Goal: Task Accomplishment & Management: Use online tool/utility

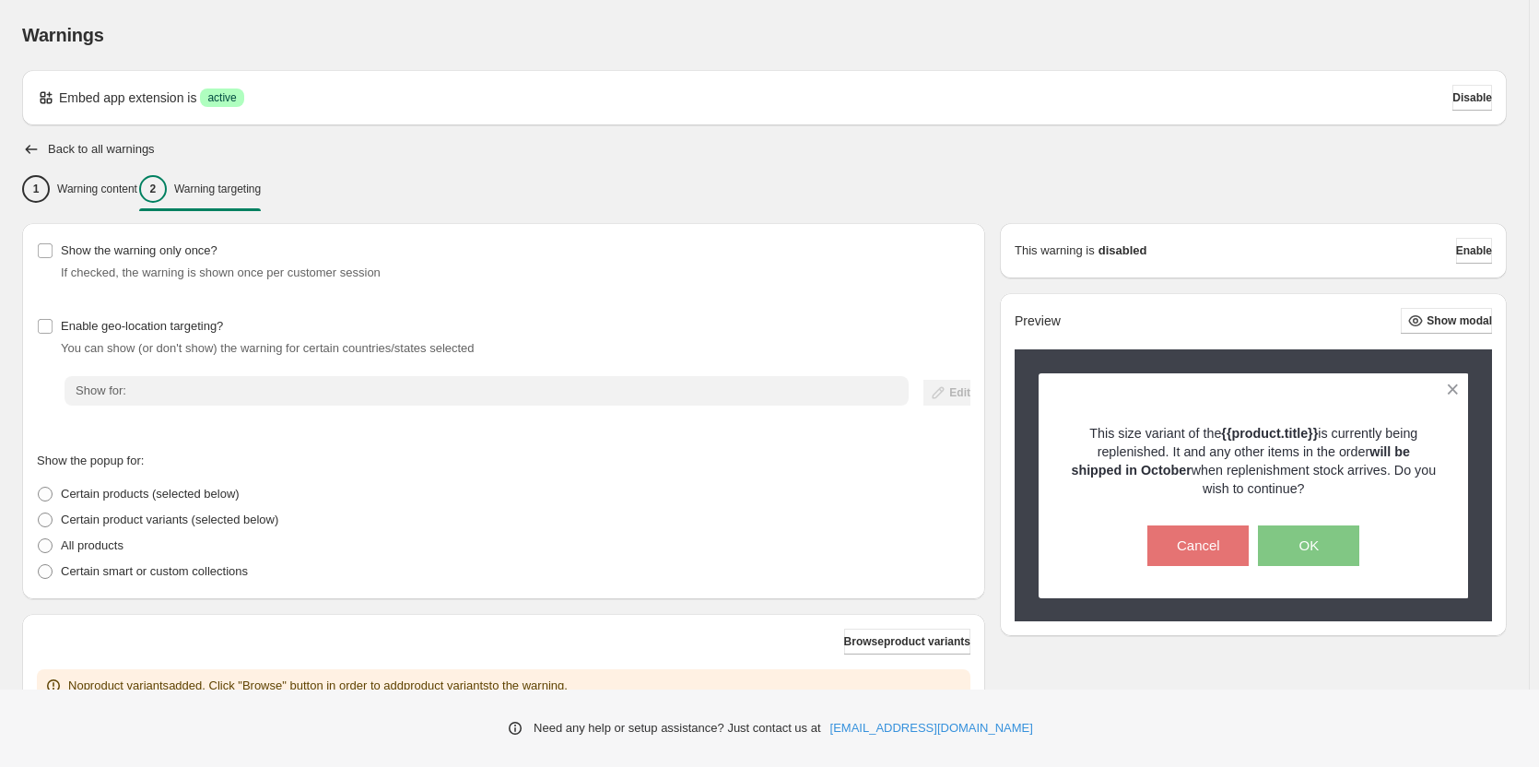
scroll to position [139, 0]
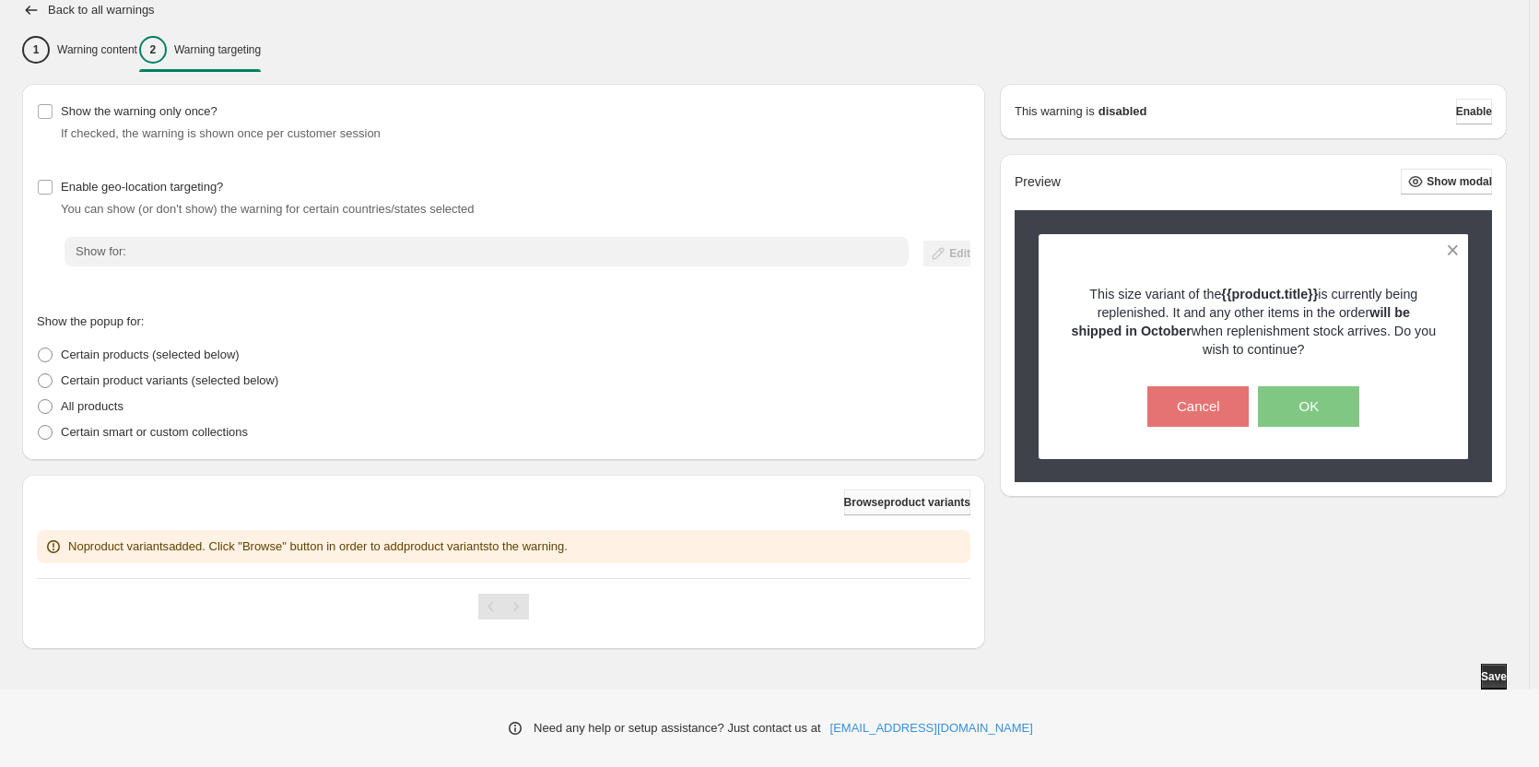
click at [860, 502] on span "Browse product variants" at bounding box center [907, 502] width 126 height 15
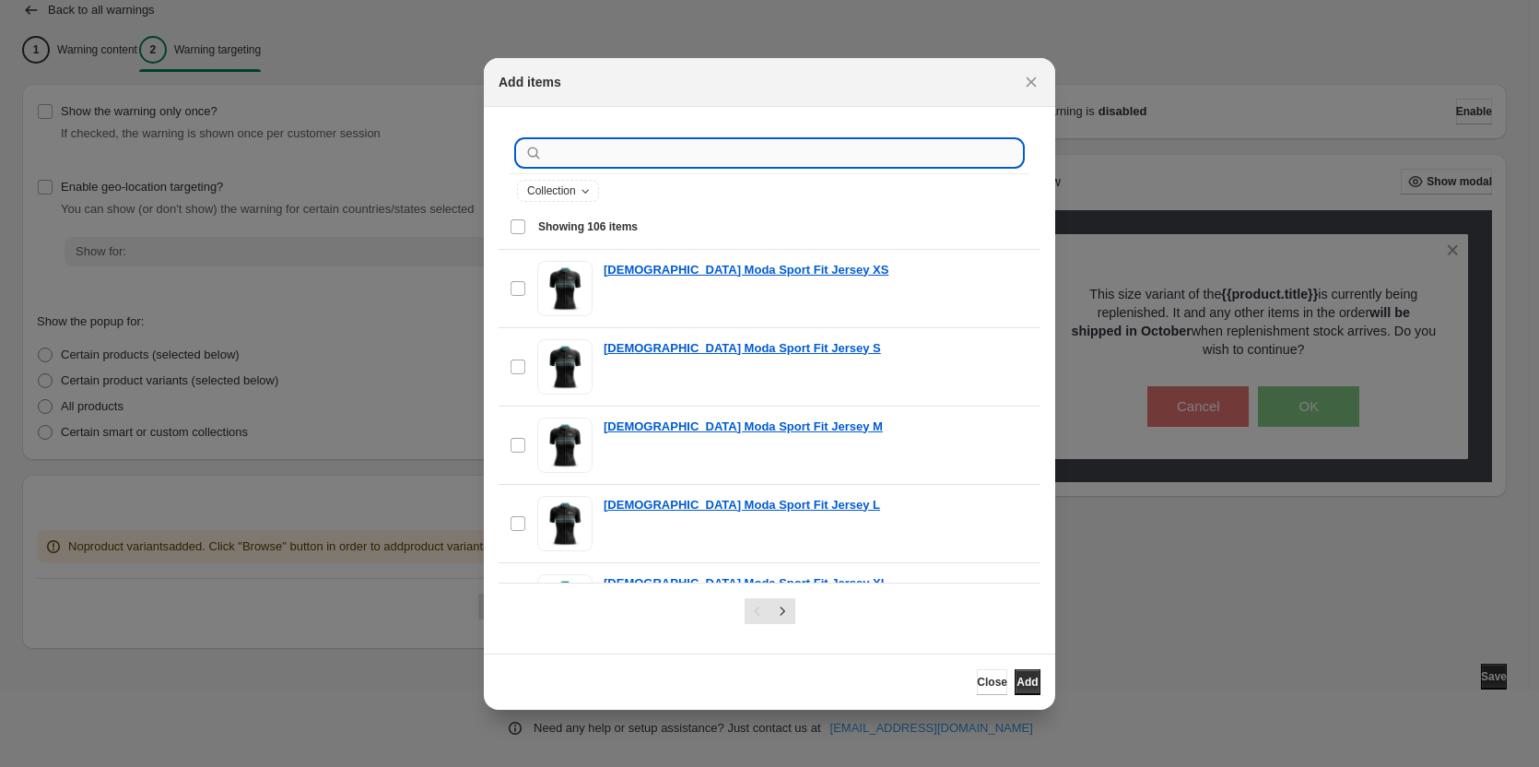
click at [594, 148] on input ":r1r:" at bounding box center [783, 153] width 475 height 26
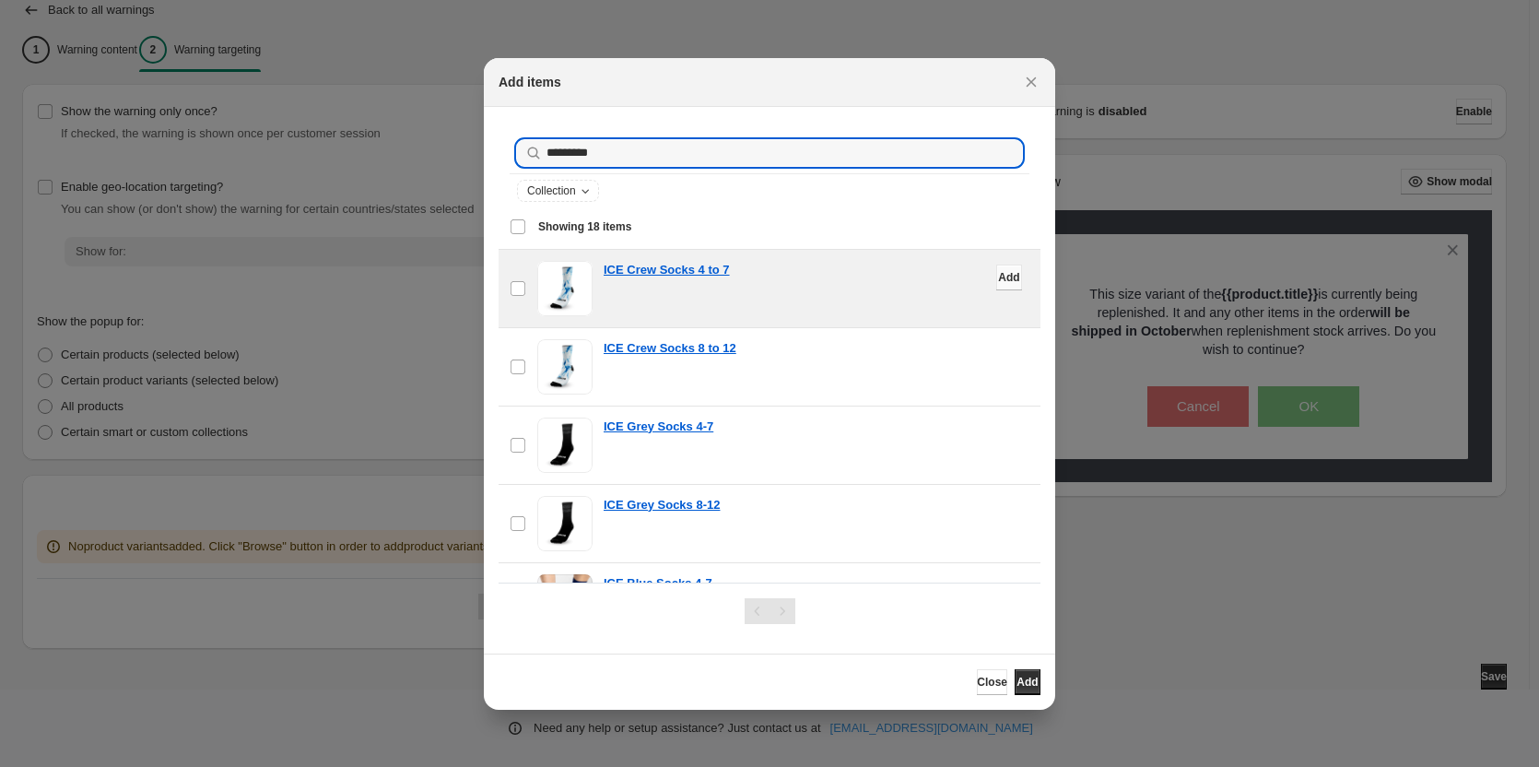
click at [996, 274] on button "Add" at bounding box center [1009, 277] width 26 height 26
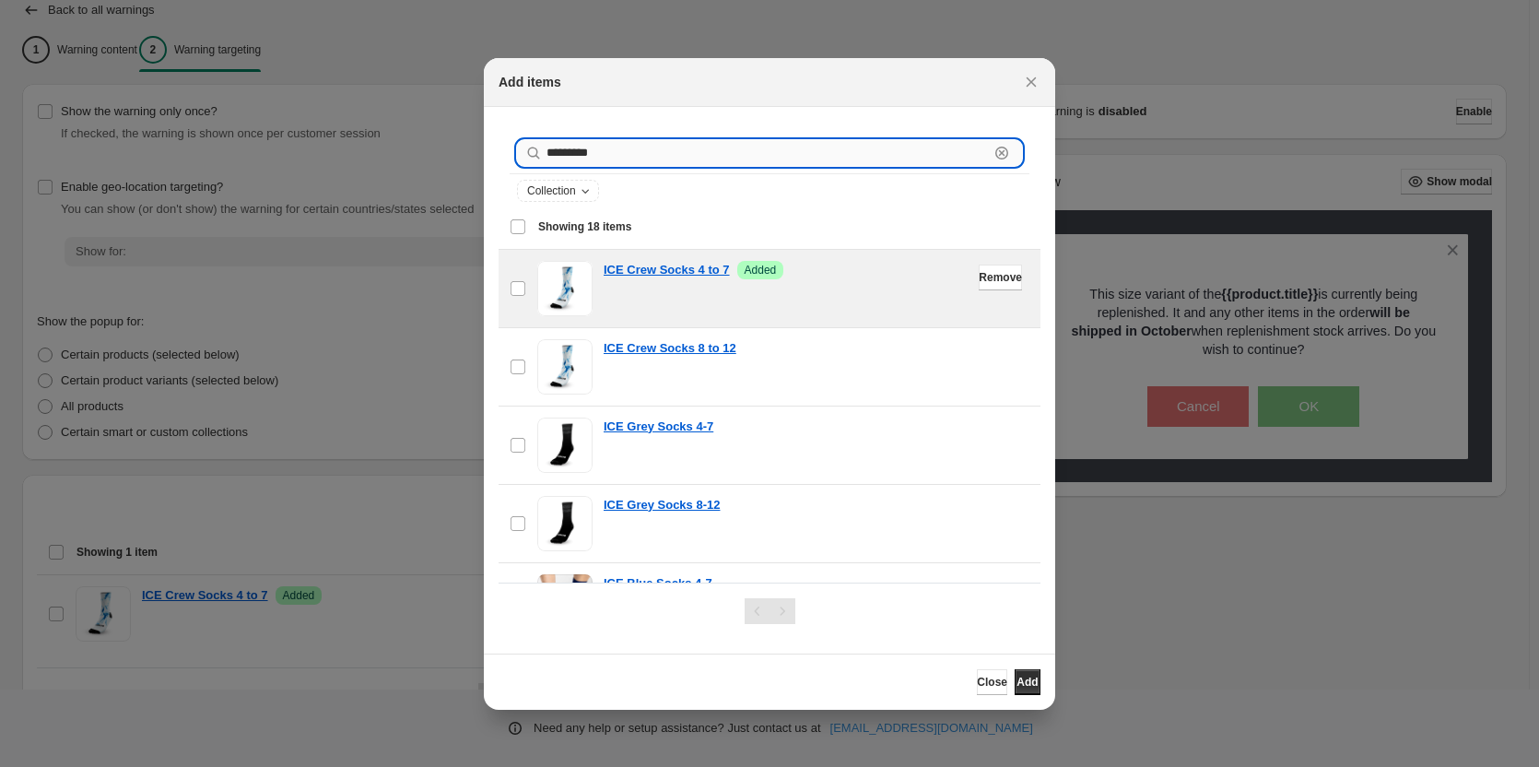
drag, startPoint x: 611, startPoint y: 146, endPoint x: 567, endPoint y: 156, distance: 45.4
click at [567, 156] on input "*********" at bounding box center [767, 153] width 442 height 26
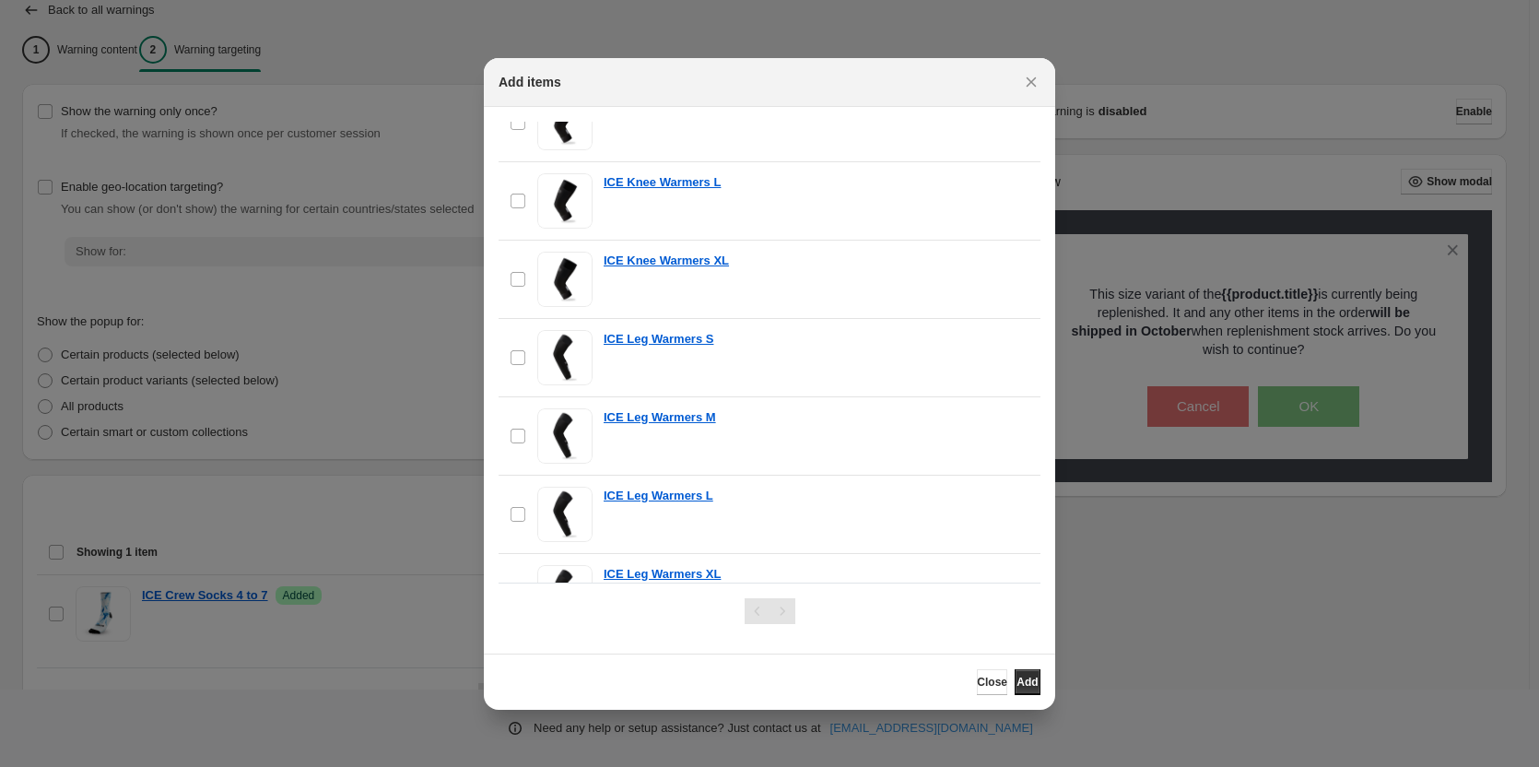
scroll to position [276, 0]
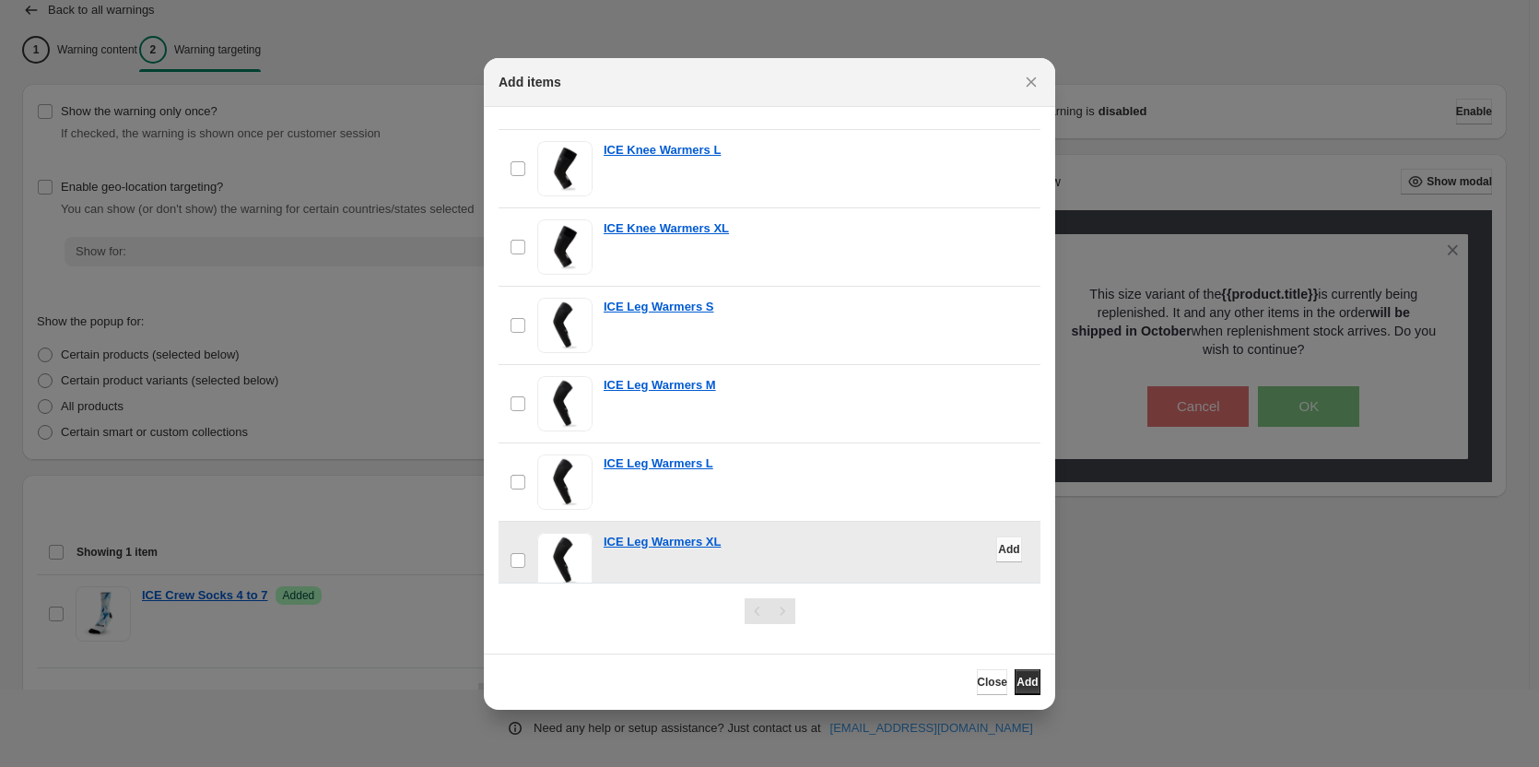
click at [998, 547] on span "Add" at bounding box center [1008, 549] width 21 height 15
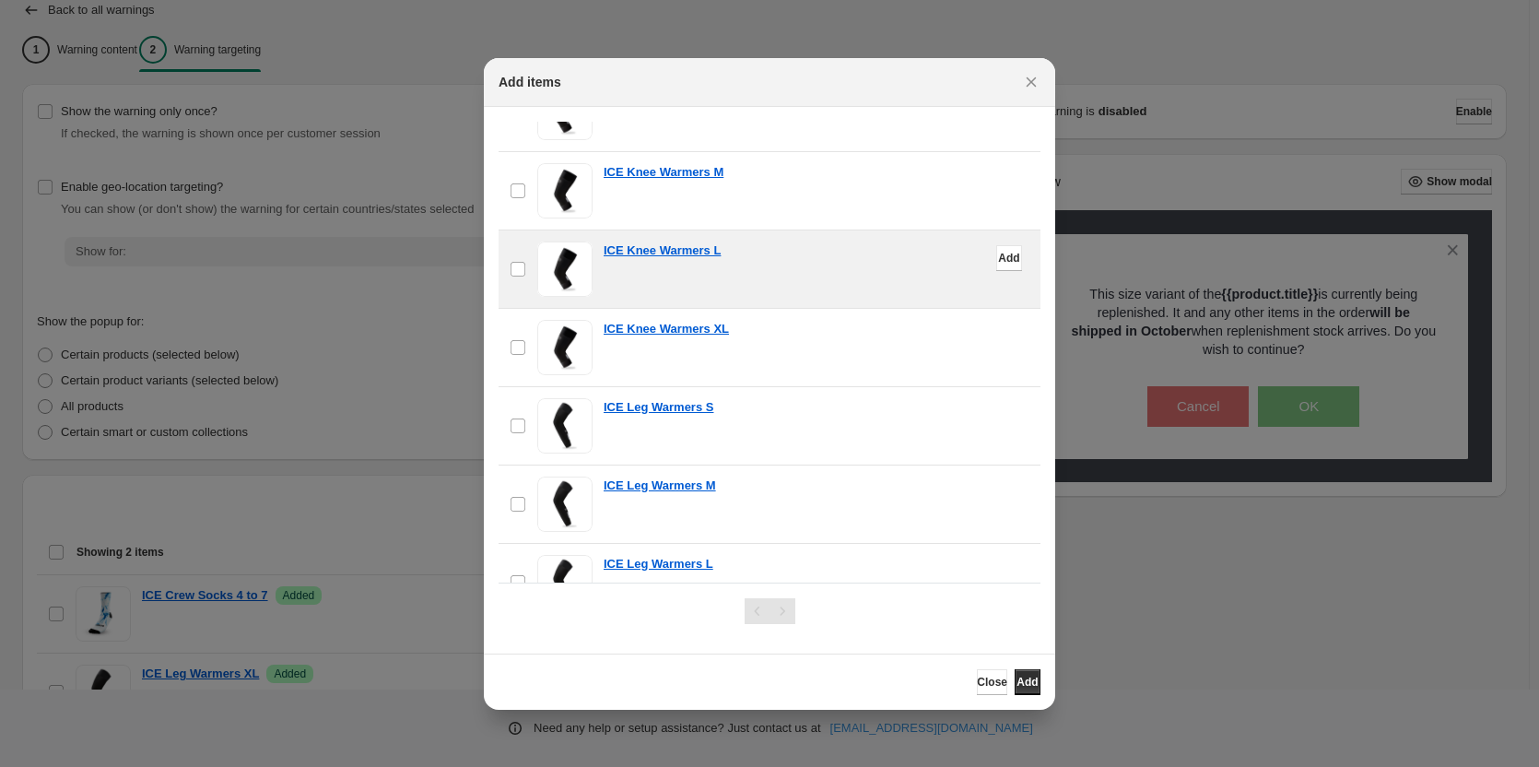
scroll to position [0, 0]
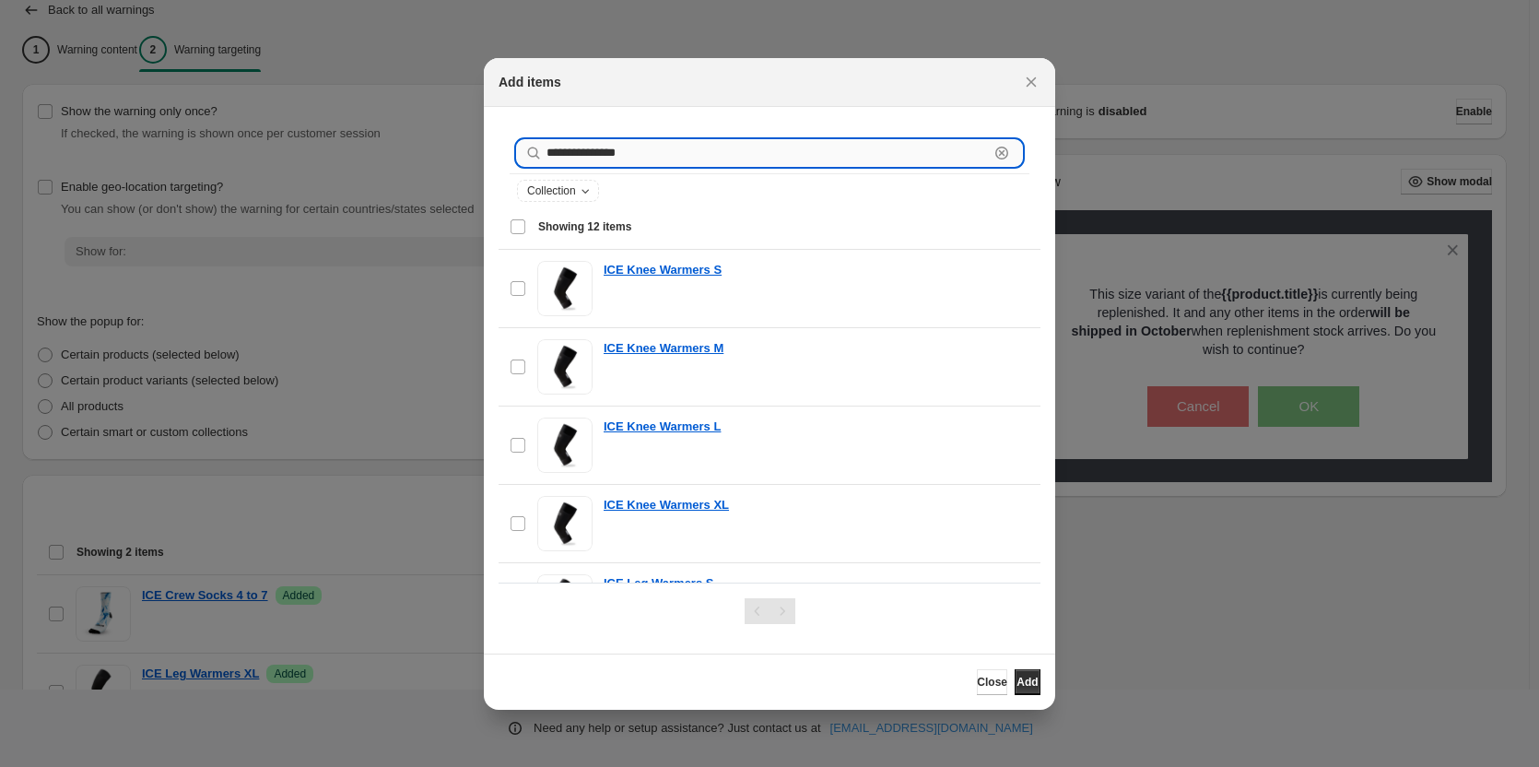
drag, startPoint x: 694, startPoint y: 149, endPoint x: 566, endPoint y: 158, distance: 128.3
click at [566, 158] on input "**********" at bounding box center [767, 153] width 442 height 26
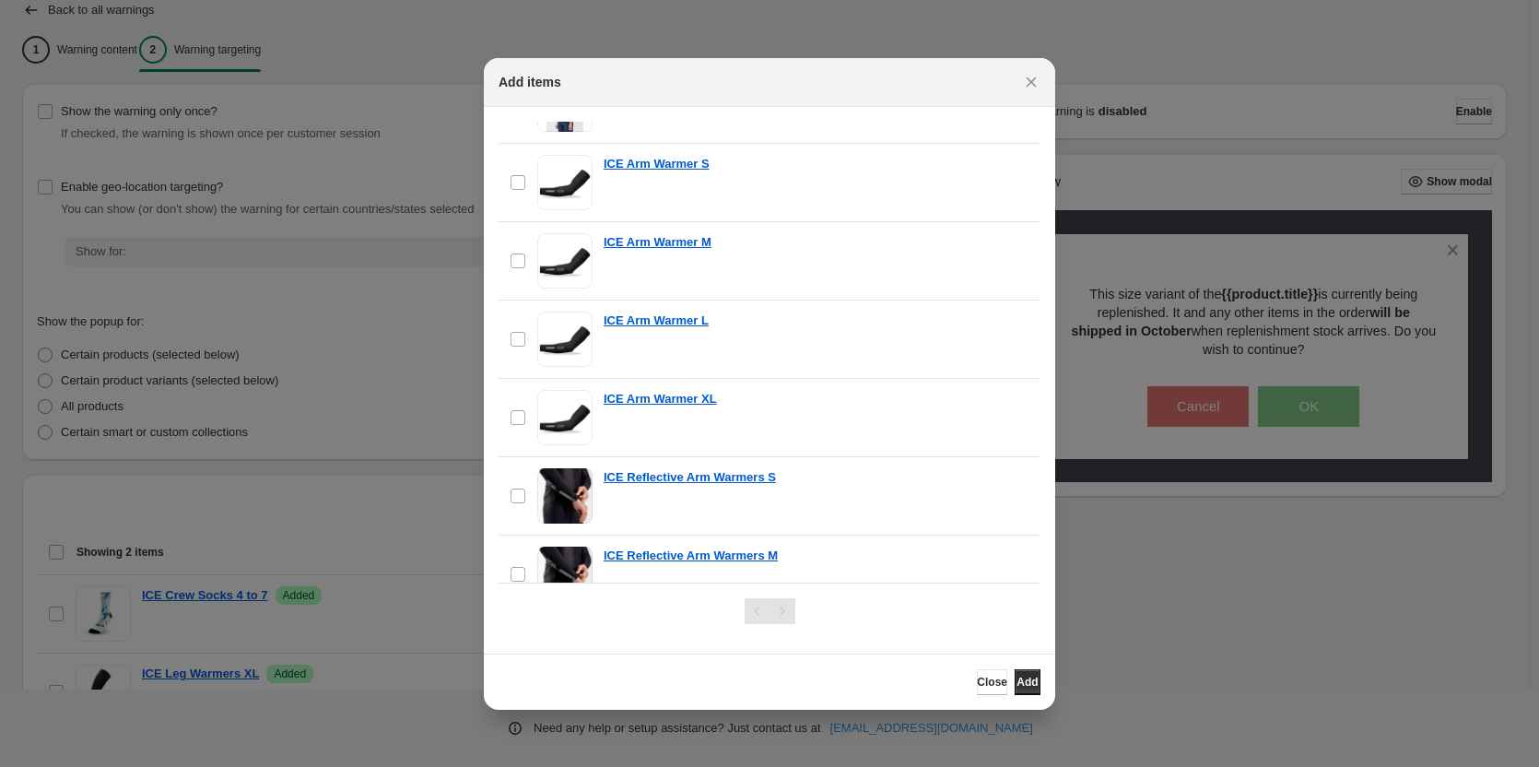
scroll to position [1106, 0]
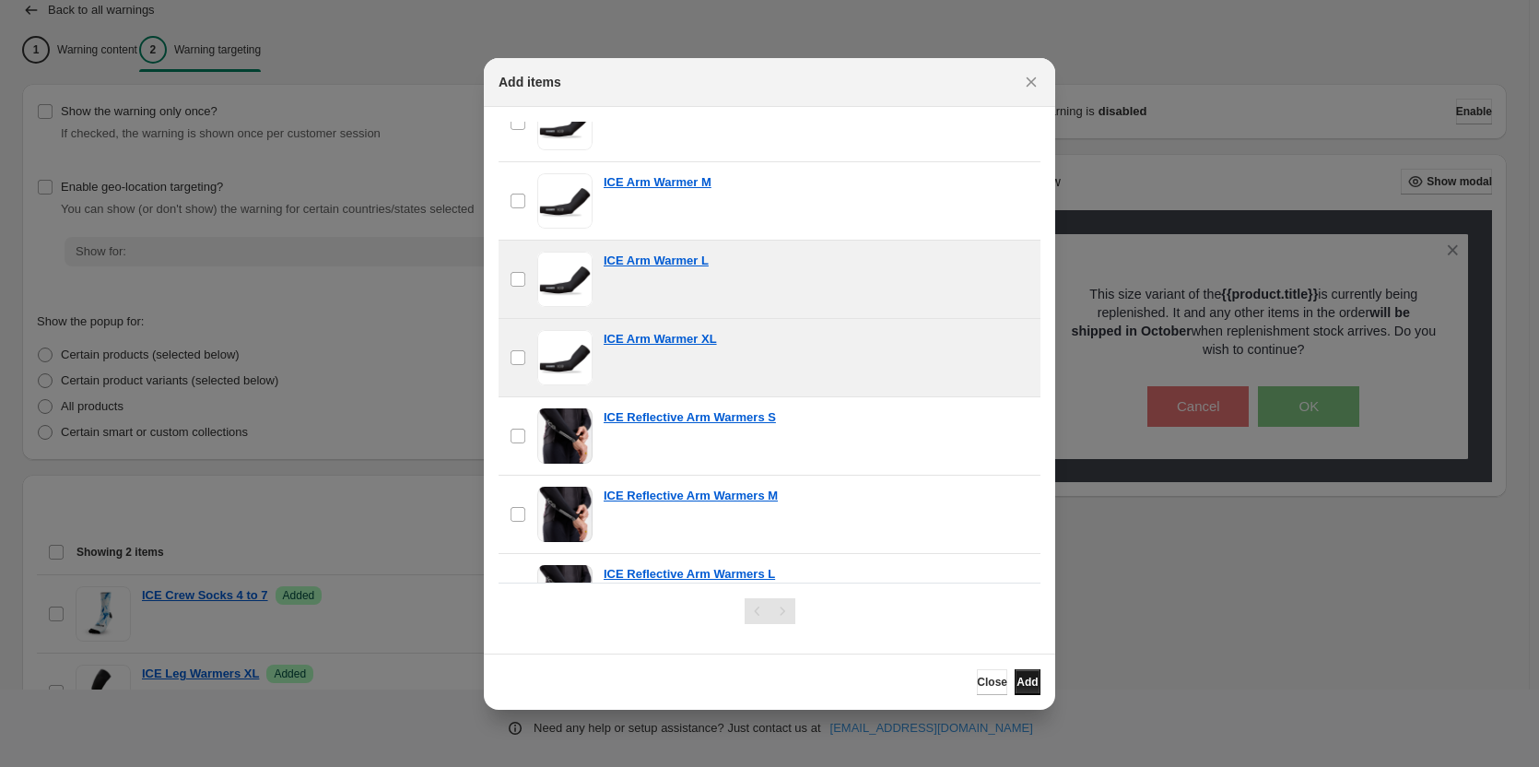
click at [1022, 682] on span "Add" at bounding box center [1026, 681] width 21 height 15
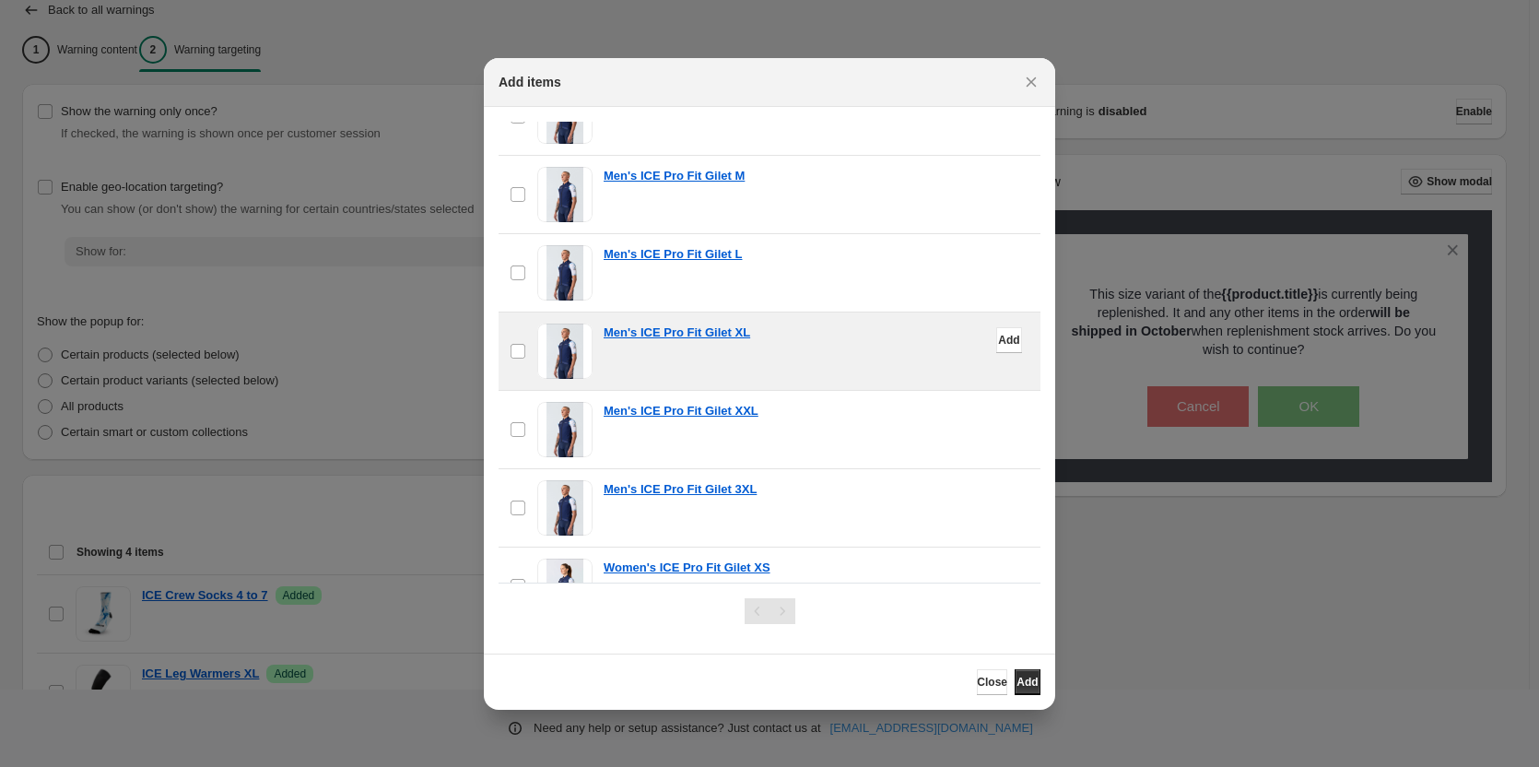
scroll to position [0, 0]
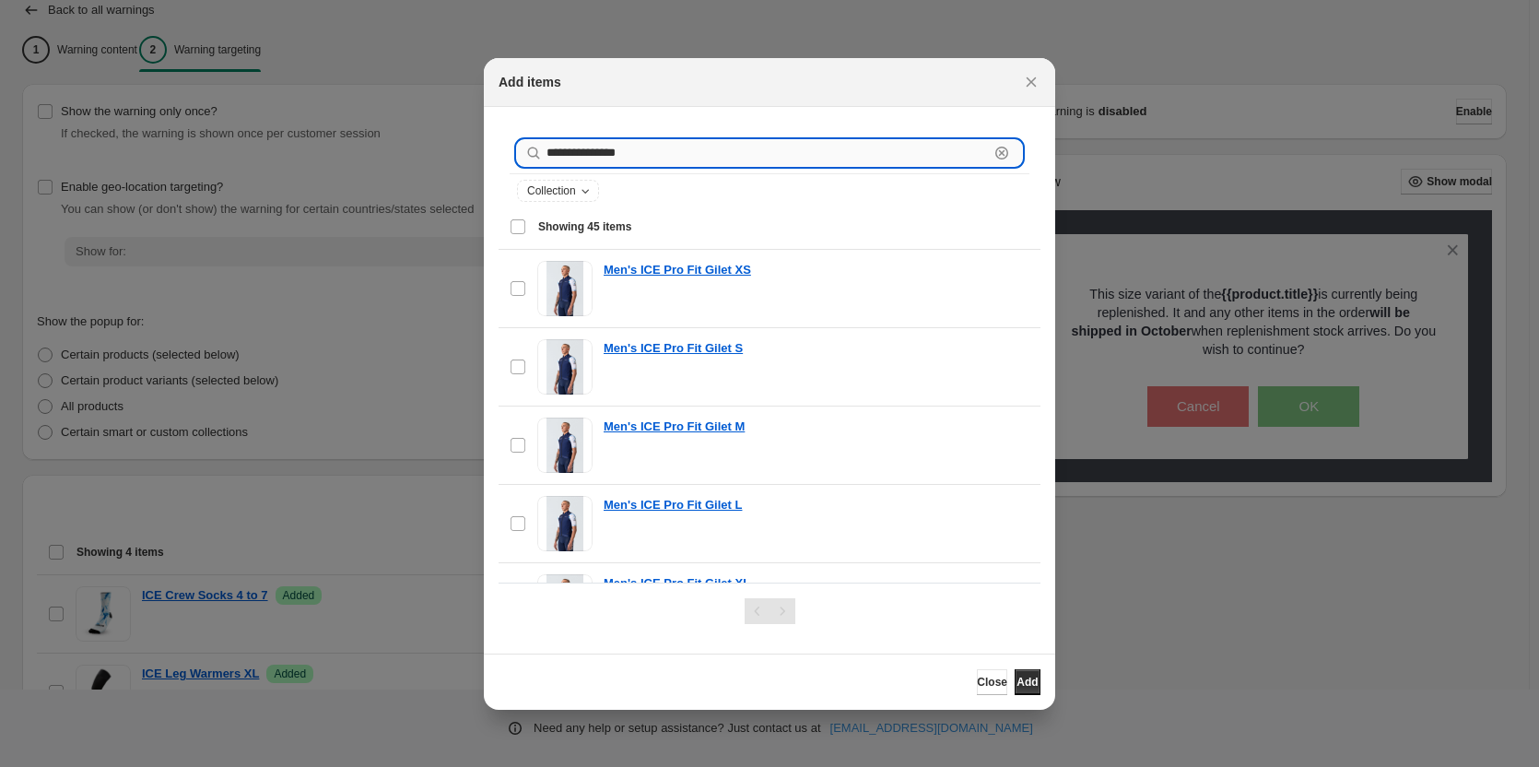
drag, startPoint x: 657, startPoint y: 155, endPoint x: 569, endPoint y: 145, distance: 89.0
click at [567, 152] on input "**********" at bounding box center [767, 153] width 442 height 26
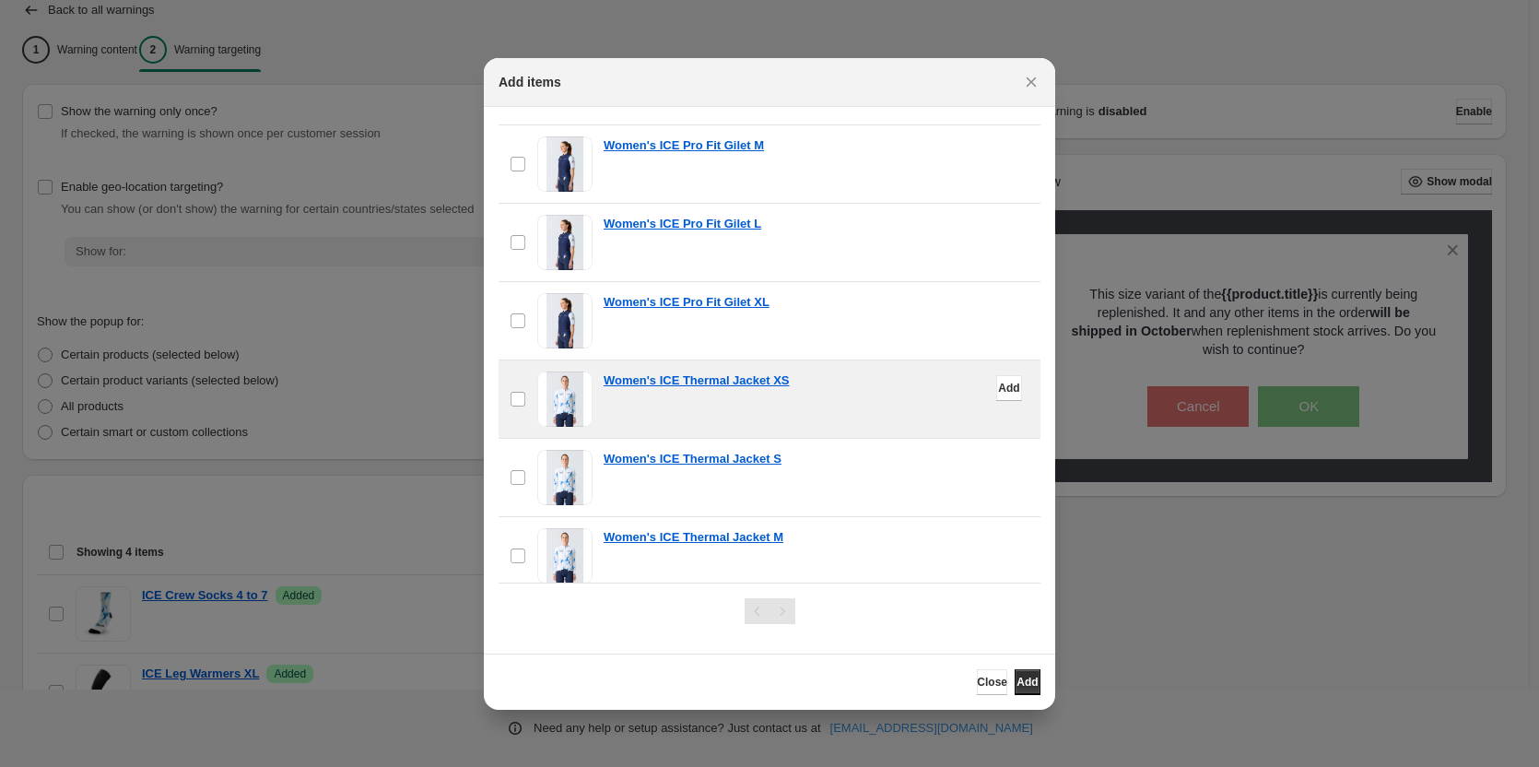
scroll to position [921, 0]
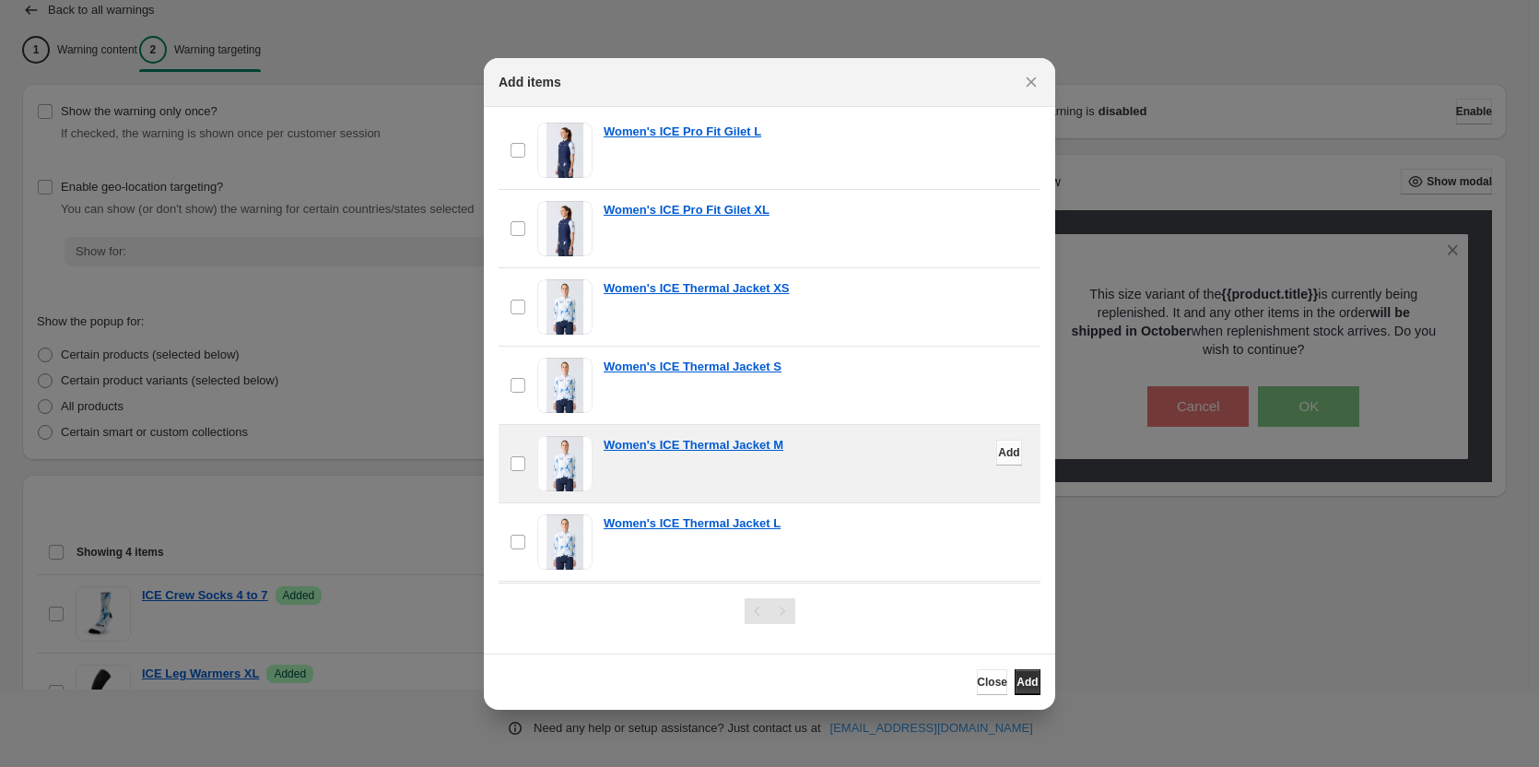
click at [998, 451] on span "Add" at bounding box center [1008, 452] width 21 height 15
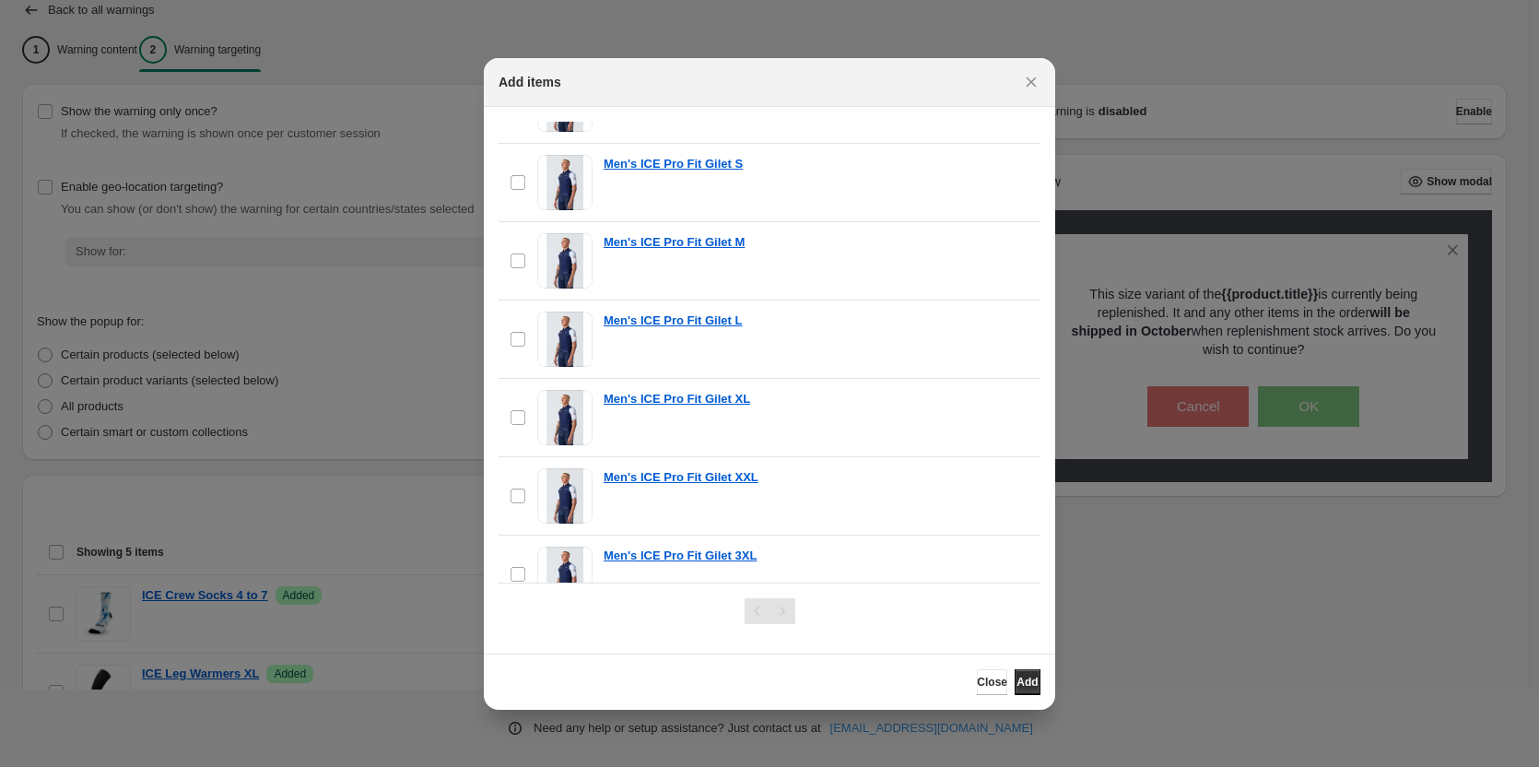
scroll to position [0, 0]
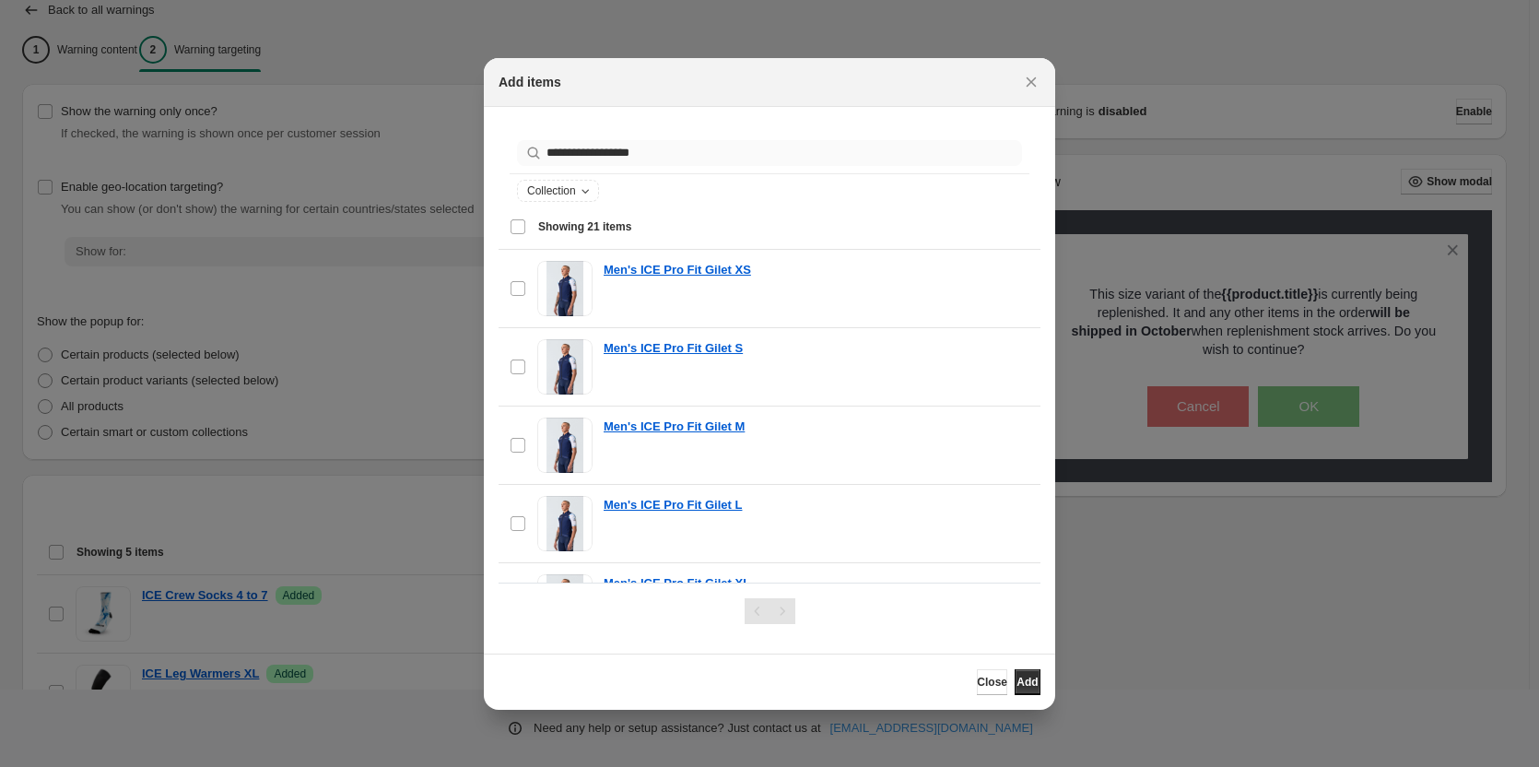
drag, startPoint x: 545, startPoint y: 147, endPoint x: 564, endPoint y: 147, distance: 18.4
click at [545, 147] on div "**********" at bounding box center [769, 153] width 505 height 26
click at [545, 153] on div "**********" at bounding box center [769, 153] width 505 height 26
drag, startPoint x: 582, startPoint y: 153, endPoint x: 537, endPoint y: 150, distance: 45.2
click at [537, 150] on div "**********" at bounding box center [769, 153] width 505 height 26
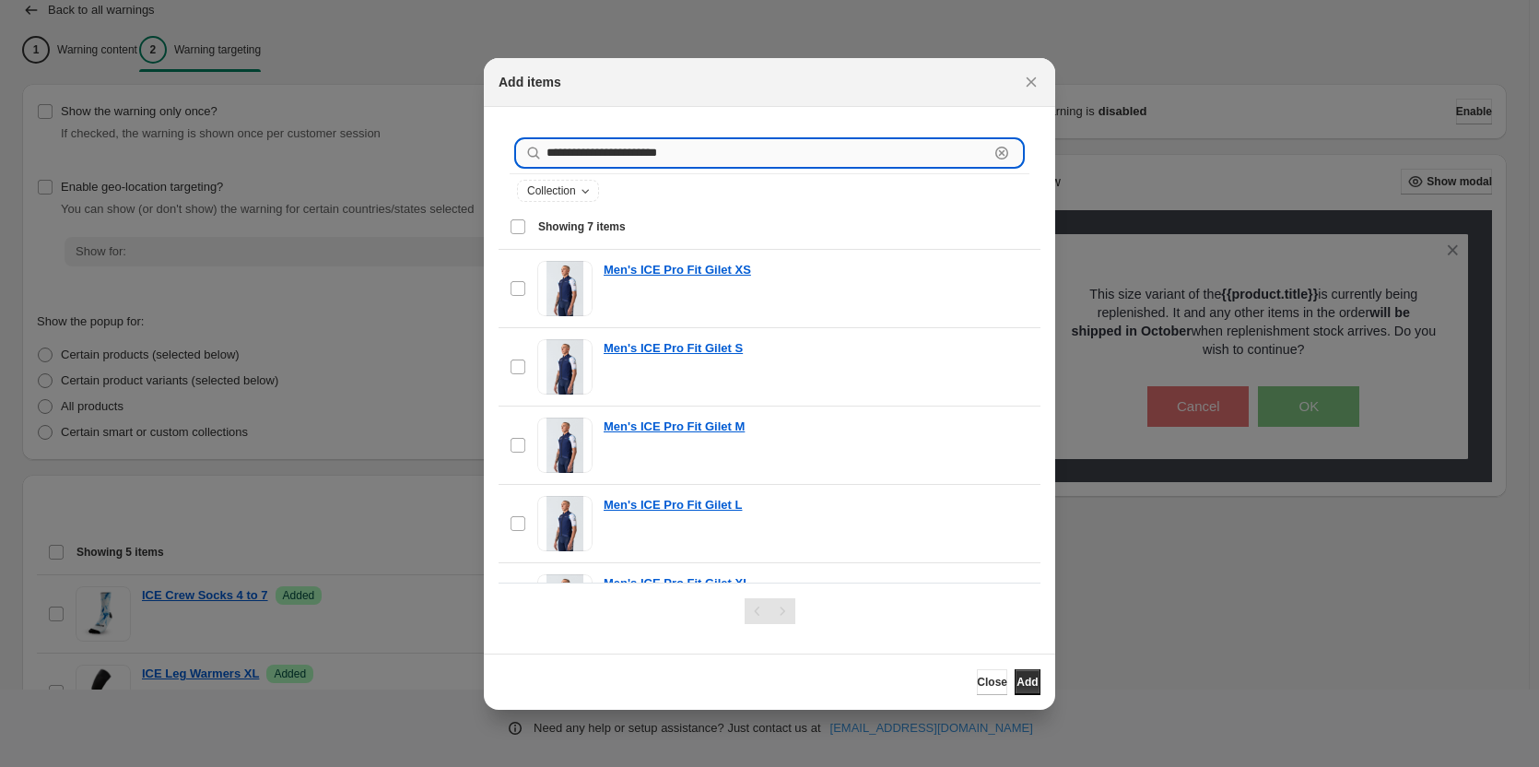
click at [742, 154] on input "**********" at bounding box center [767, 153] width 442 height 26
drag, startPoint x: 689, startPoint y: 153, endPoint x: 537, endPoint y: 158, distance: 152.1
click at [537, 158] on div "**********" at bounding box center [769, 153] width 505 height 26
paste input "*"
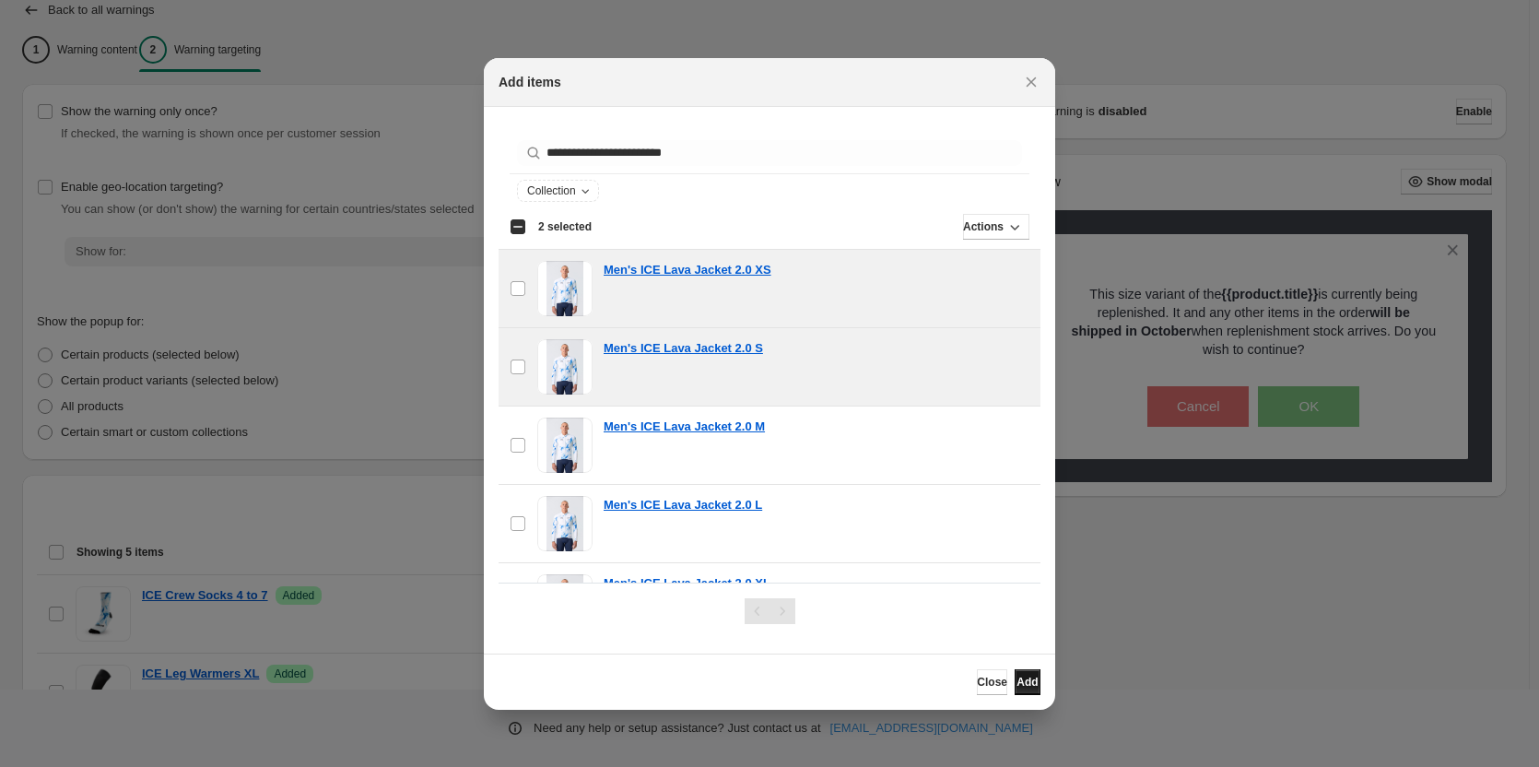
click at [1024, 683] on span "Add" at bounding box center [1026, 681] width 21 height 15
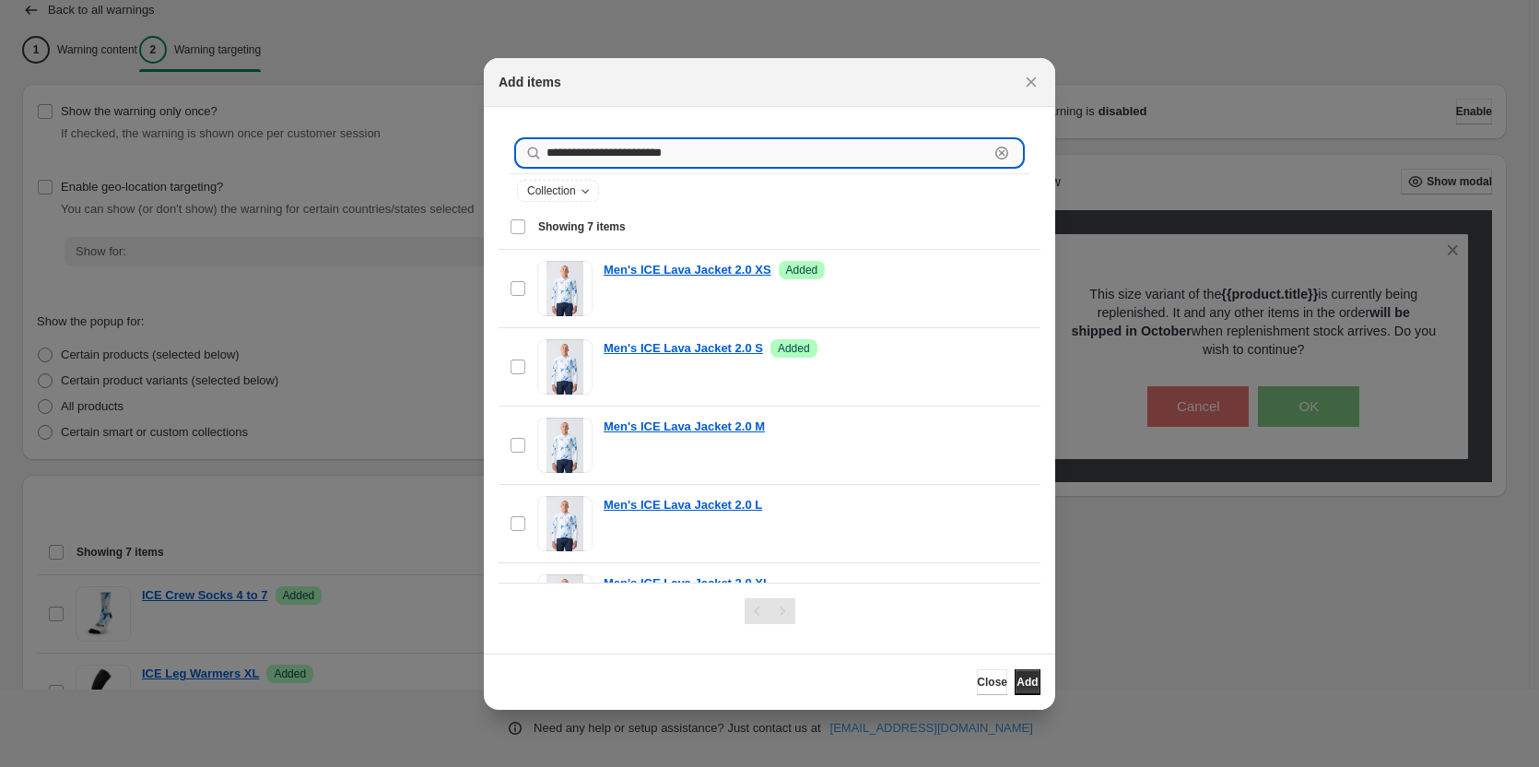
click at [665, 151] on input "**********" at bounding box center [767, 153] width 442 height 26
click at [668, 150] on input "**********" at bounding box center [767, 153] width 442 height 26
paste input ":r1r:"
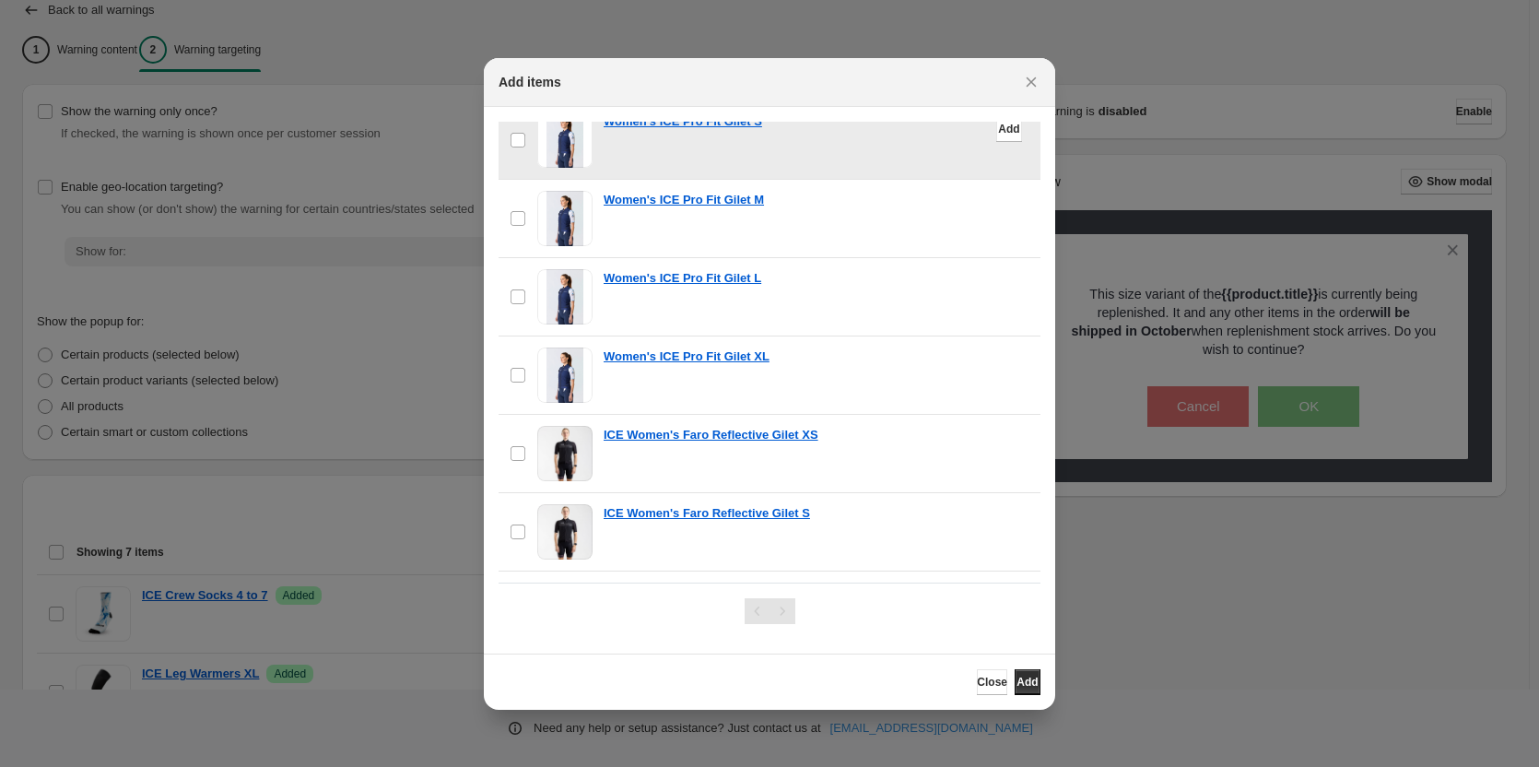
scroll to position [276, 0]
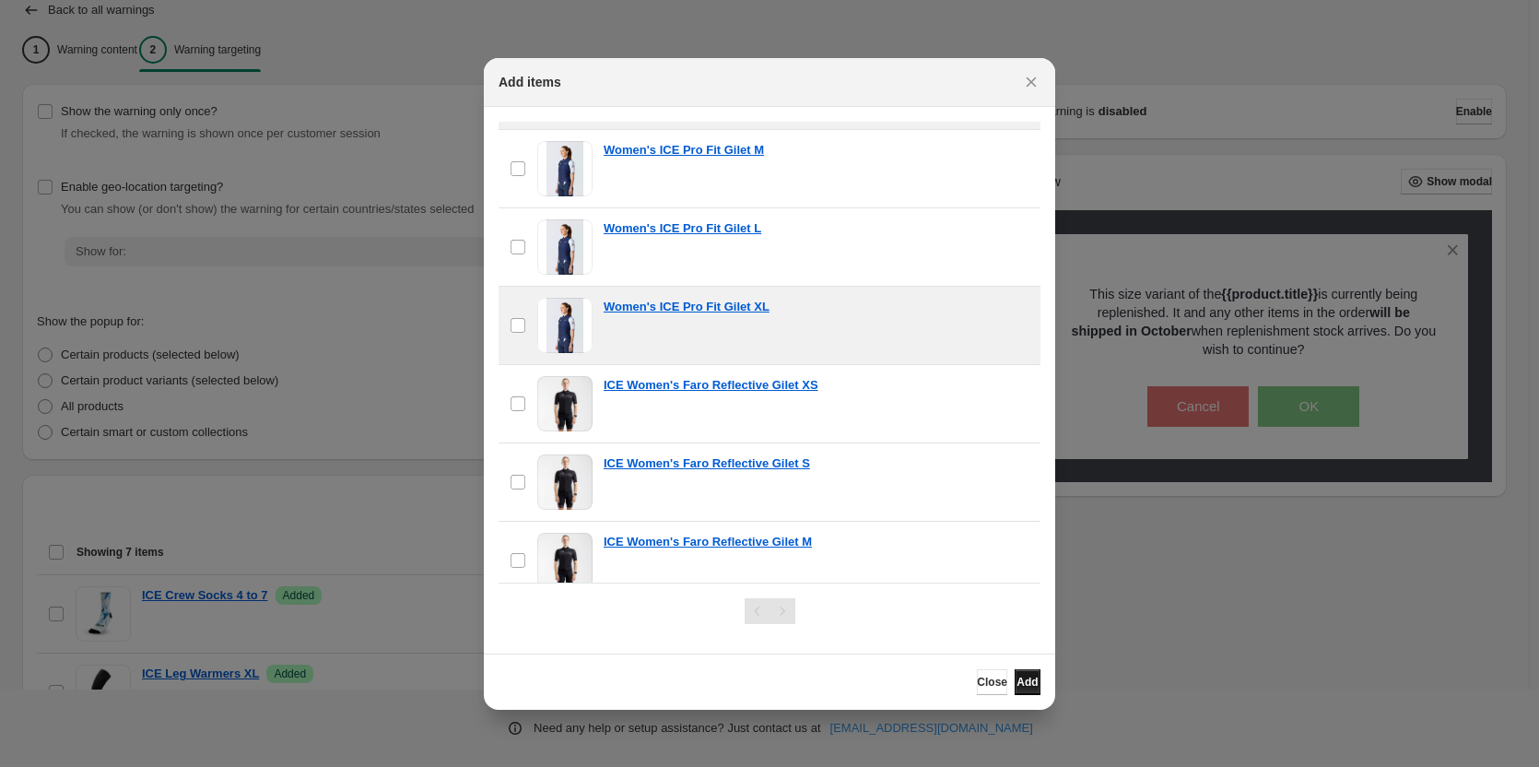
click at [1020, 681] on span "Add" at bounding box center [1026, 681] width 21 height 15
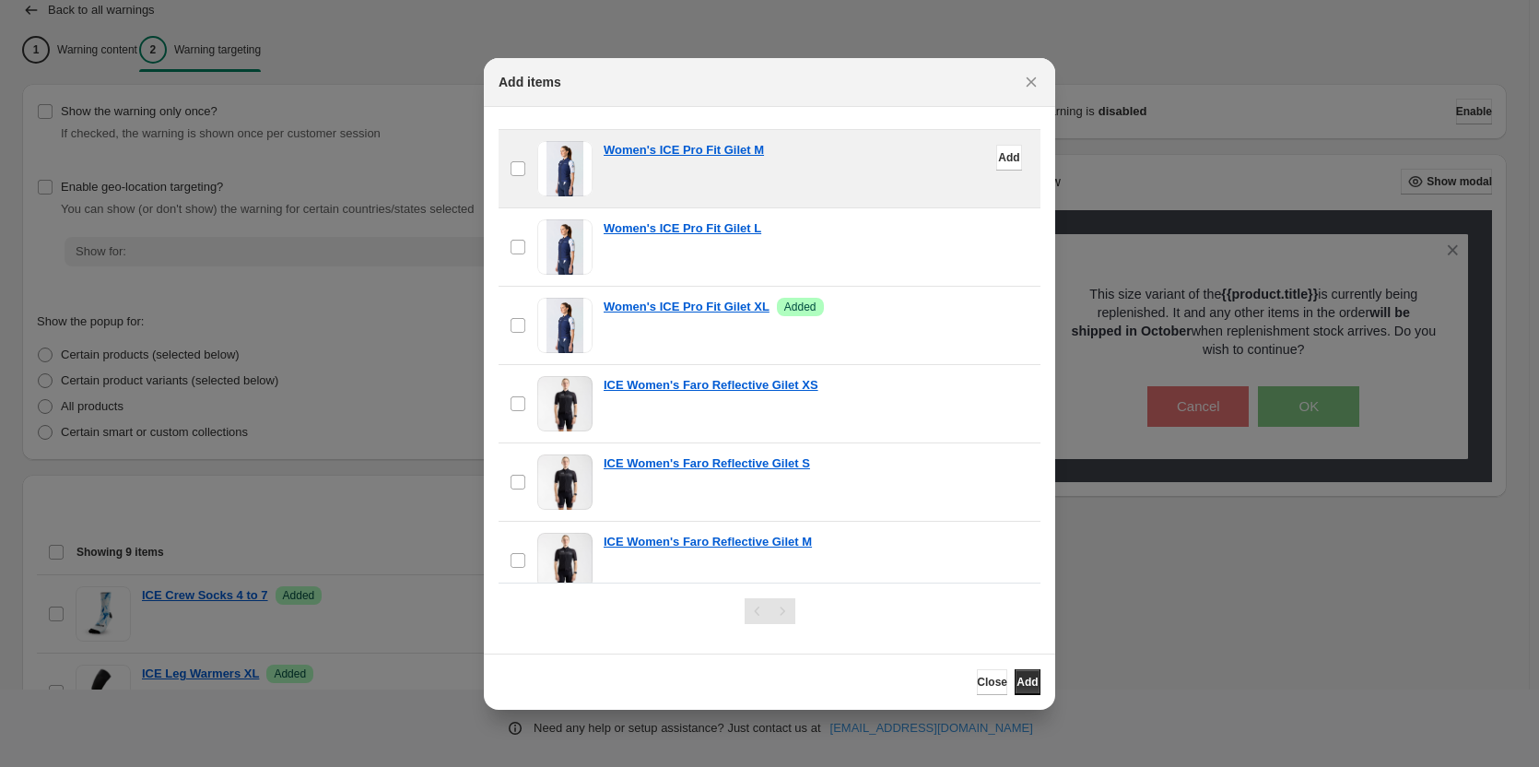
scroll to position [0, 0]
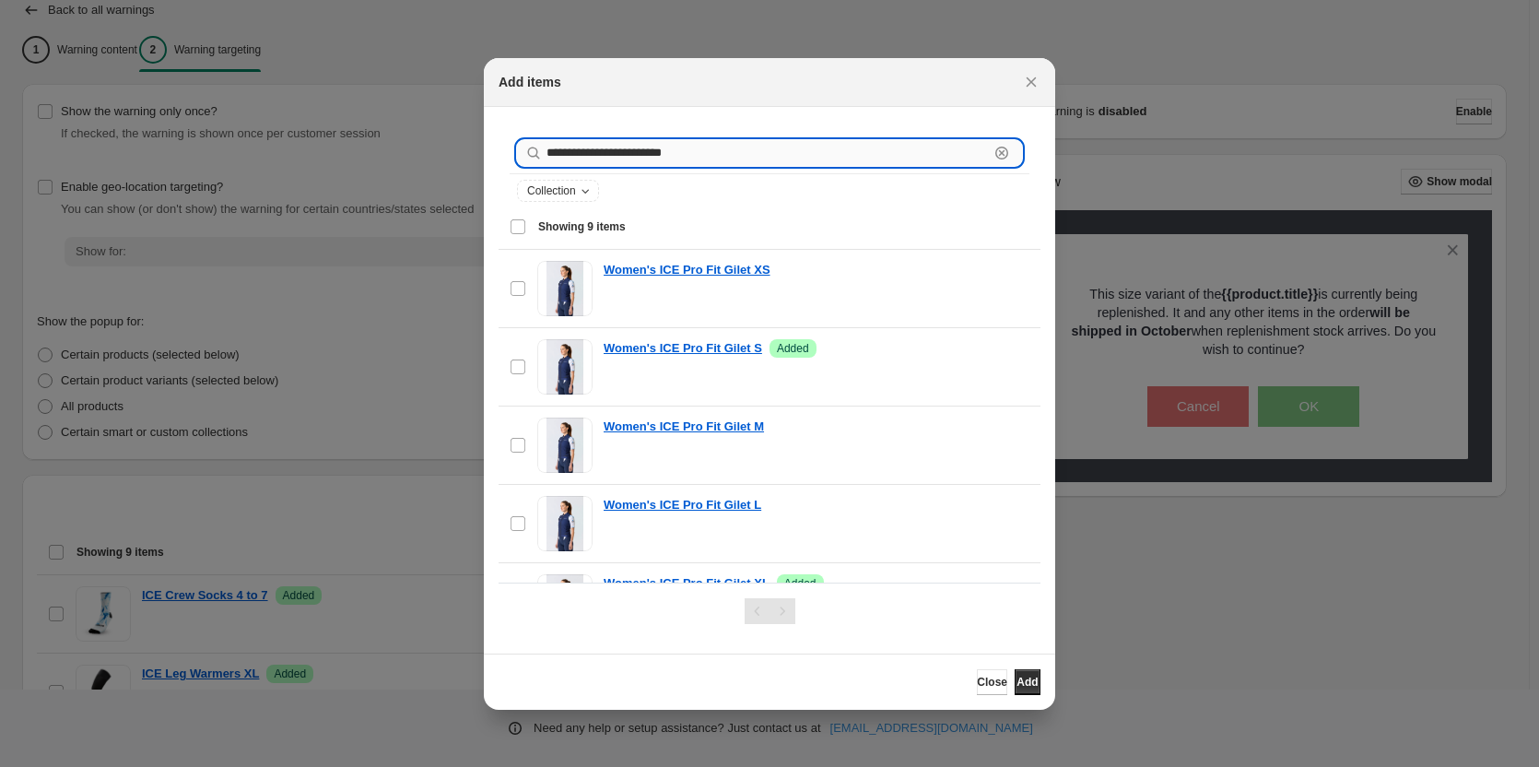
click at [711, 153] on input "**********" at bounding box center [767, 153] width 442 height 26
paste input ":r1r:"
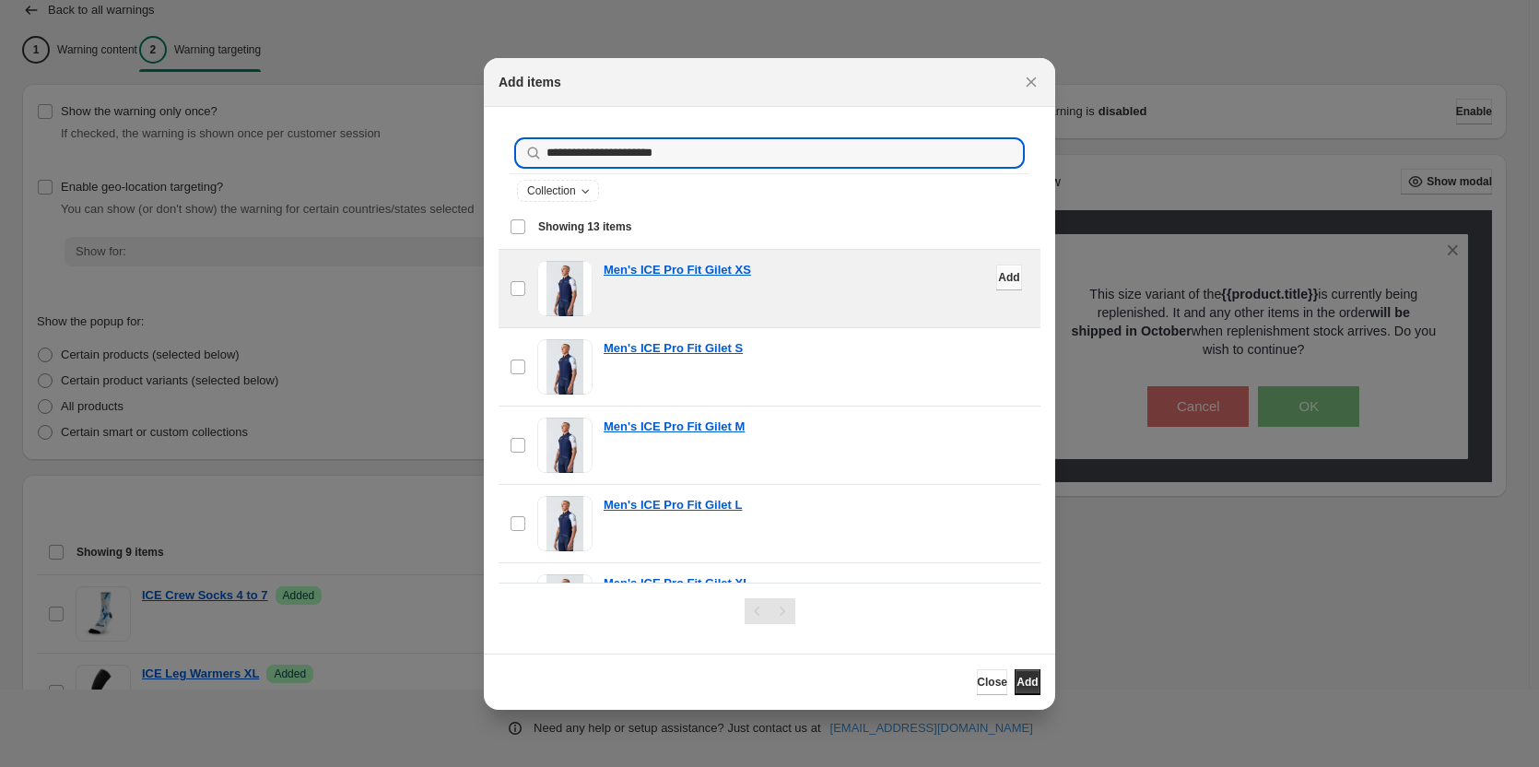
click at [998, 276] on span "Add" at bounding box center [1008, 277] width 21 height 15
click at [614, 153] on input "**********" at bounding box center [767, 153] width 442 height 26
paste input "********"
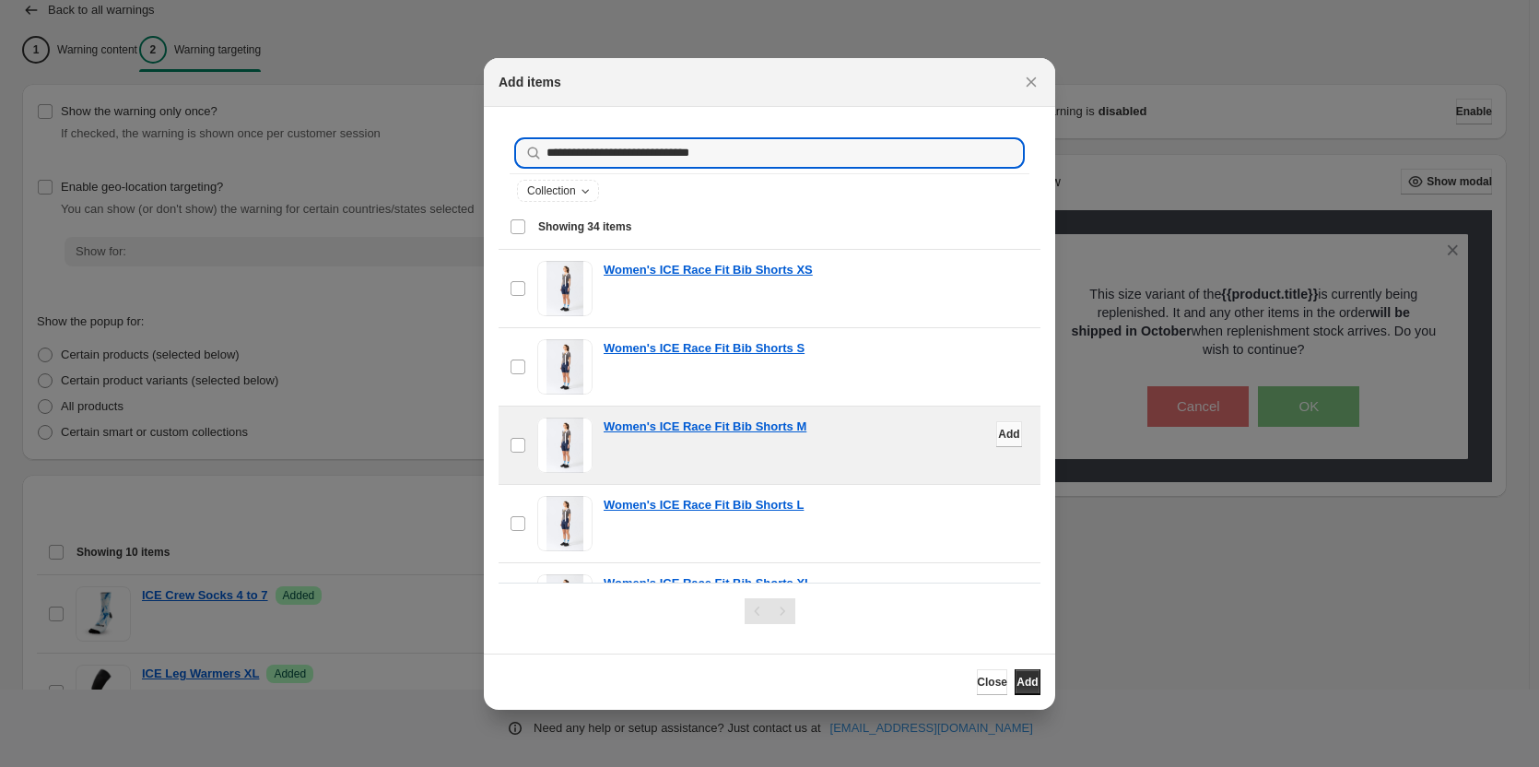
click at [998, 431] on span "Add" at bounding box center [1008, 434] width 21 height 15
drag, startPoint x: 571, startPoint y: 147, endPoint x: 513, endPoint y: 147, distance: 58.0
click at [513, 147] on div "**********" at bounding box center [770, 153] width 520 height 41
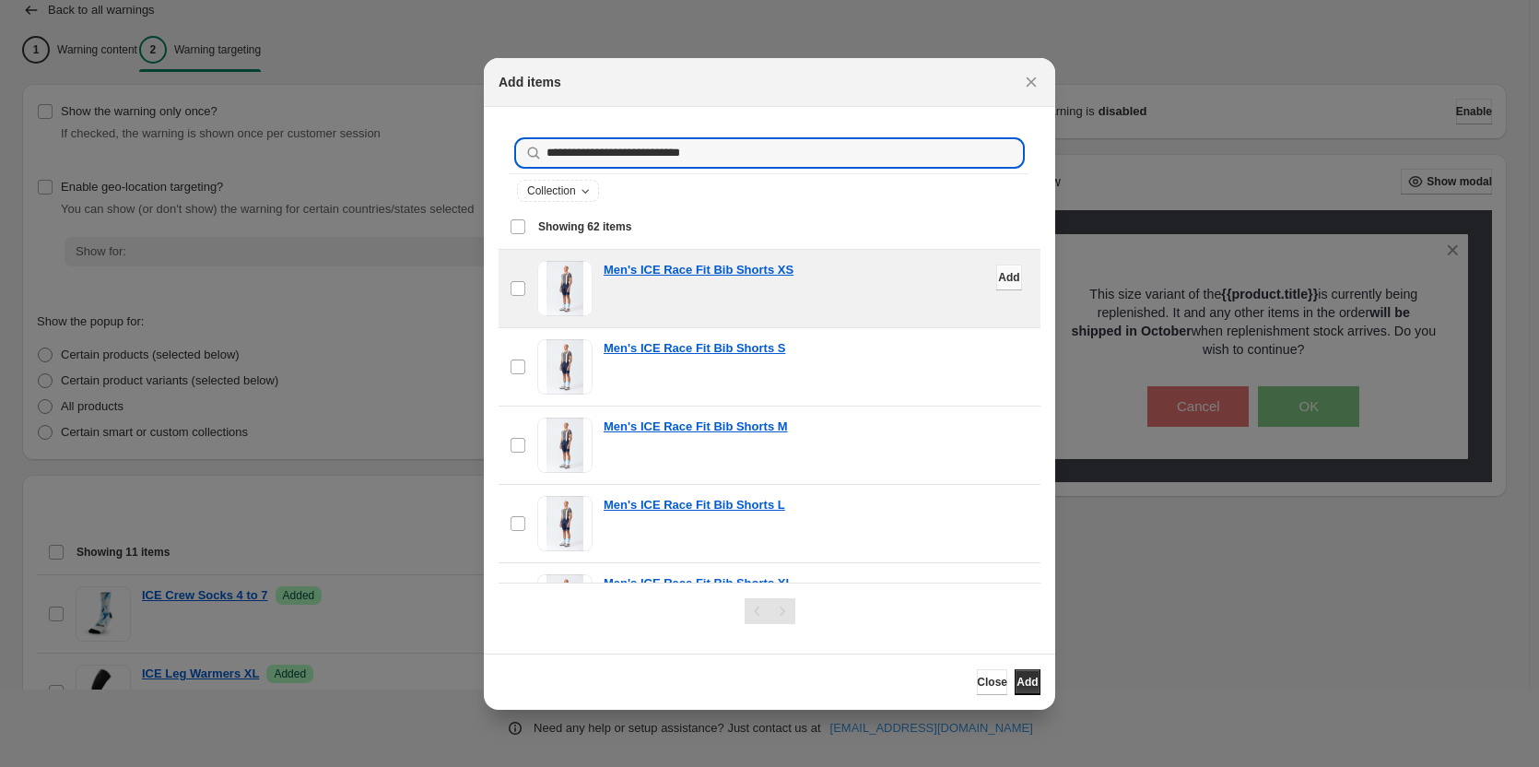
click at [998, 274] on span "Add" at bounding box center [1008, 277] width 21 height 15
click at [579, 144] on input "**********" at bounding box center [767, 153] width 442 height 26
click at [580, 144] on input "**********" at bounding box center [767, 153] width 442 height 26
paste input ":r1r:"
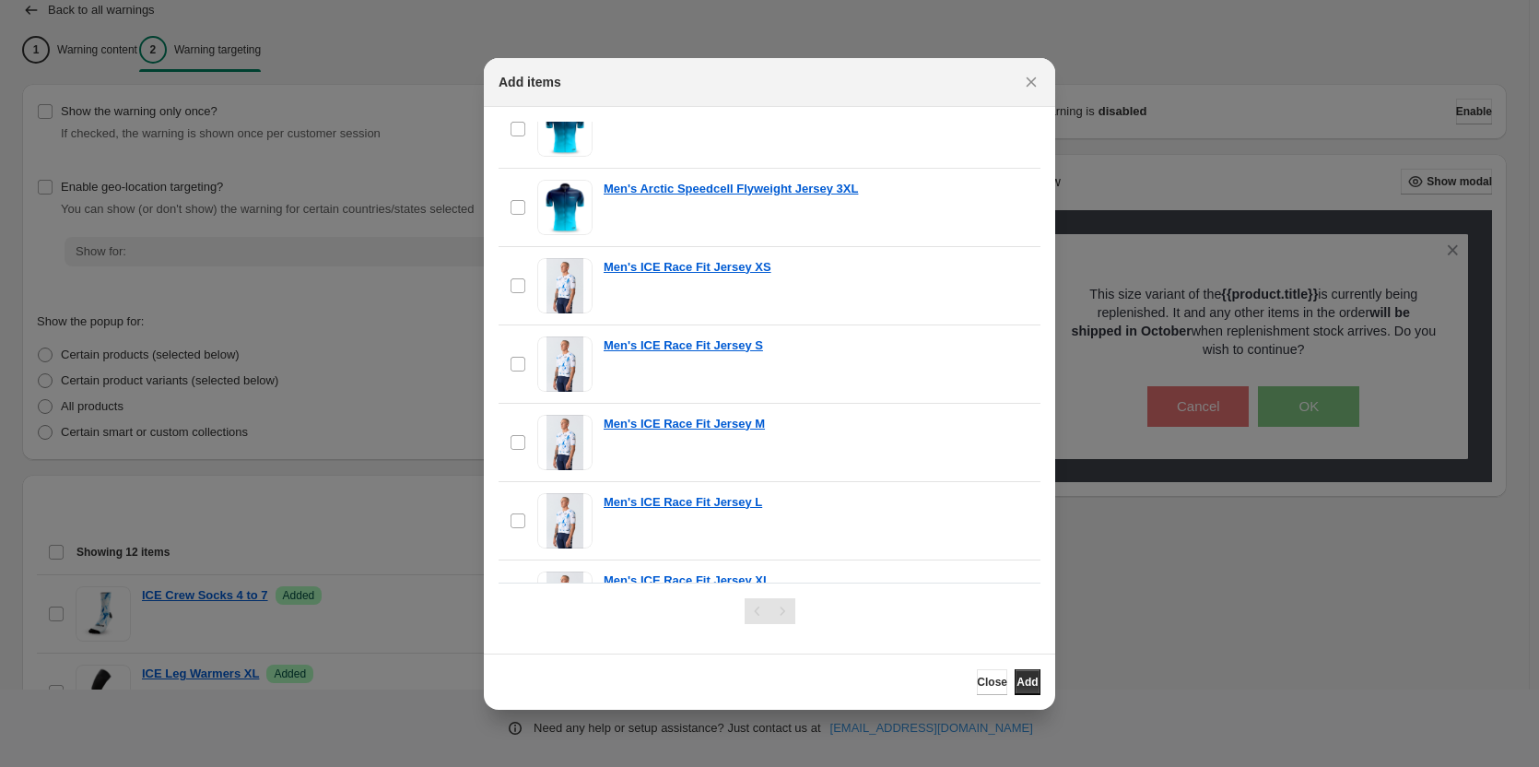
scroll to position [553, 0]
type input "**********"
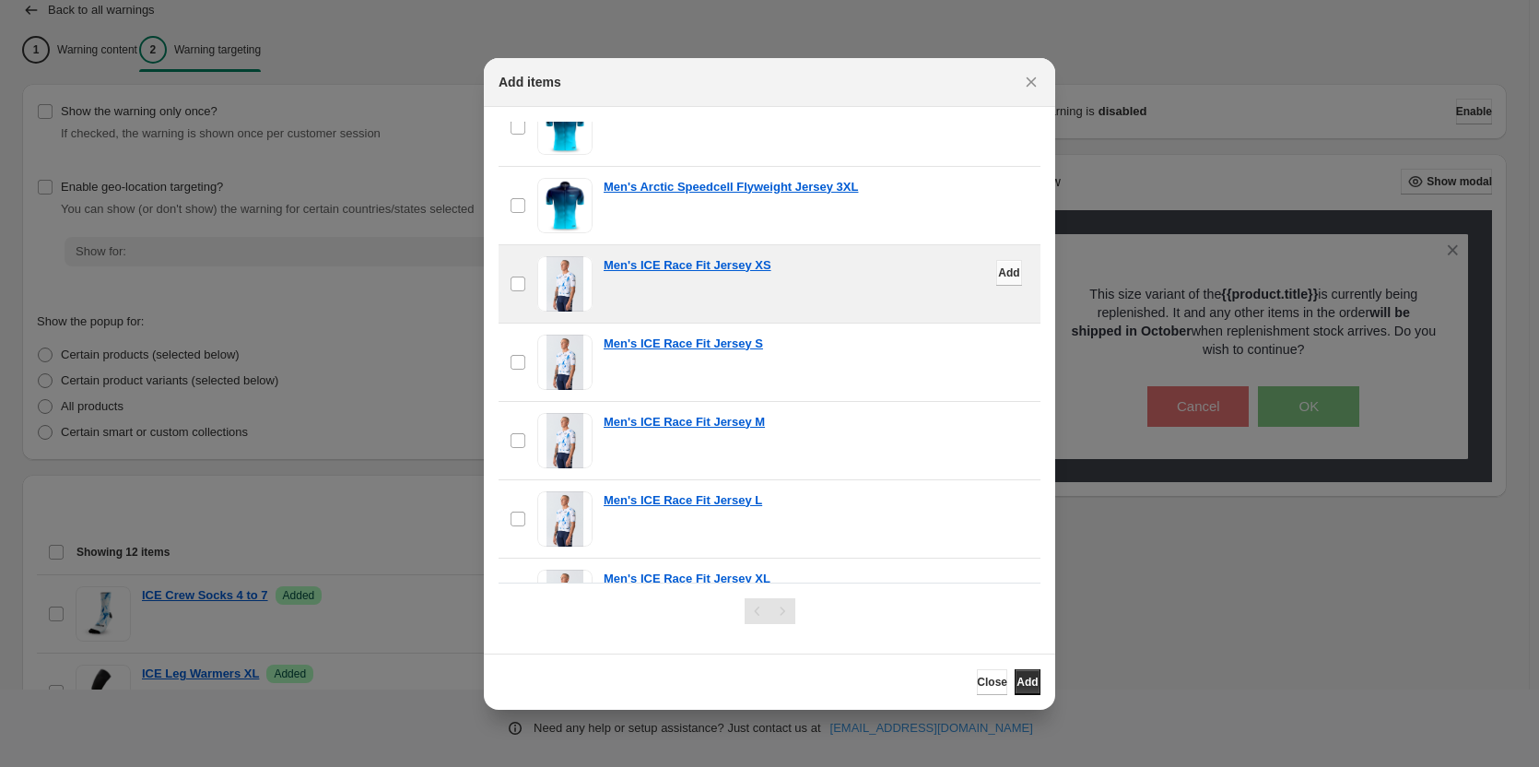
click at [998, 273] on span "Add" at bounding box center [1008, 272] width 21 height 15
click at [1026, 79] on icon "Close" at bounding box center [1031, 82] width 18 height 18
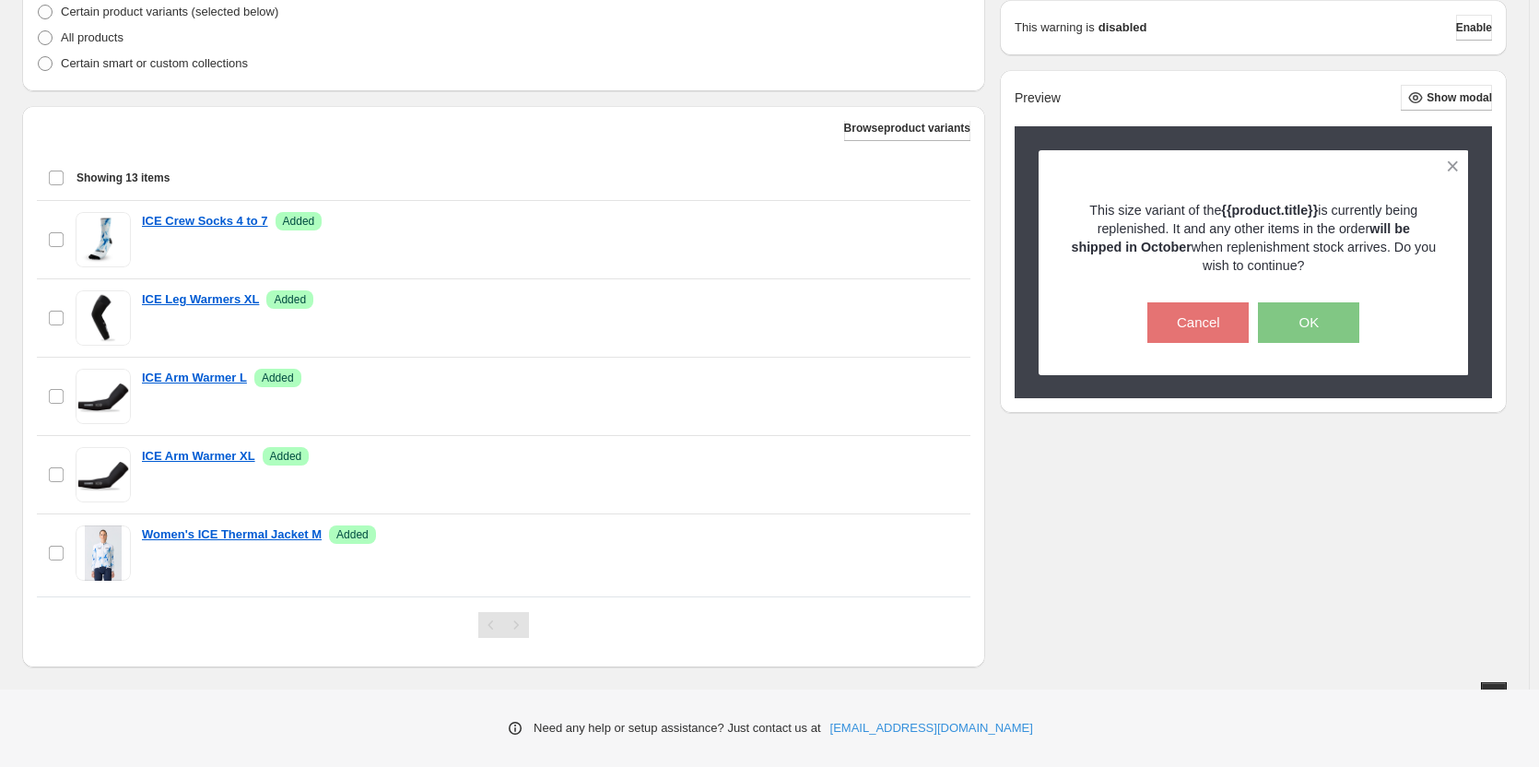
scroll to position [0, 0]
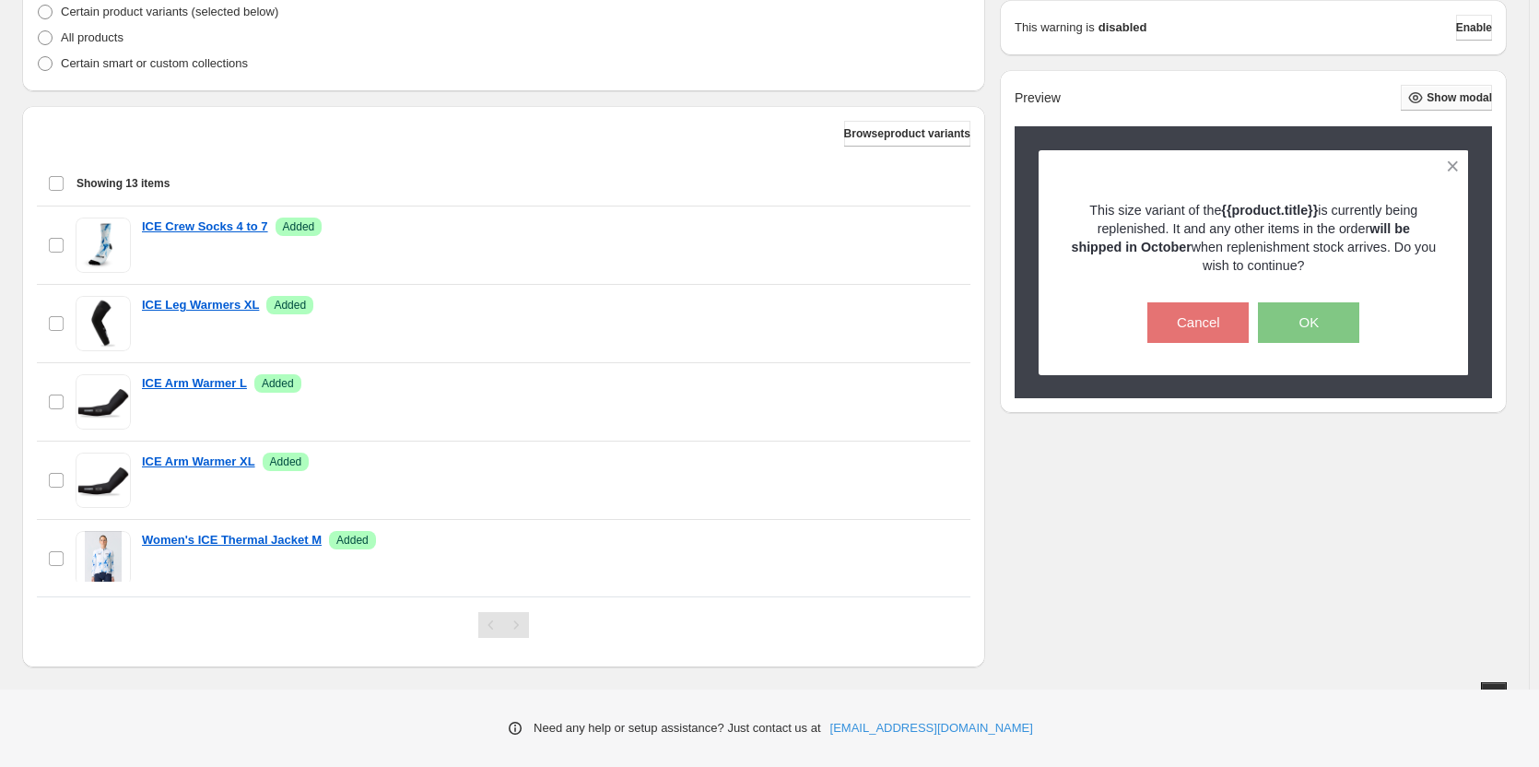
click at [1472, 95] on span "Show modal" at bounding box center [1458, 97] width 65 height 15
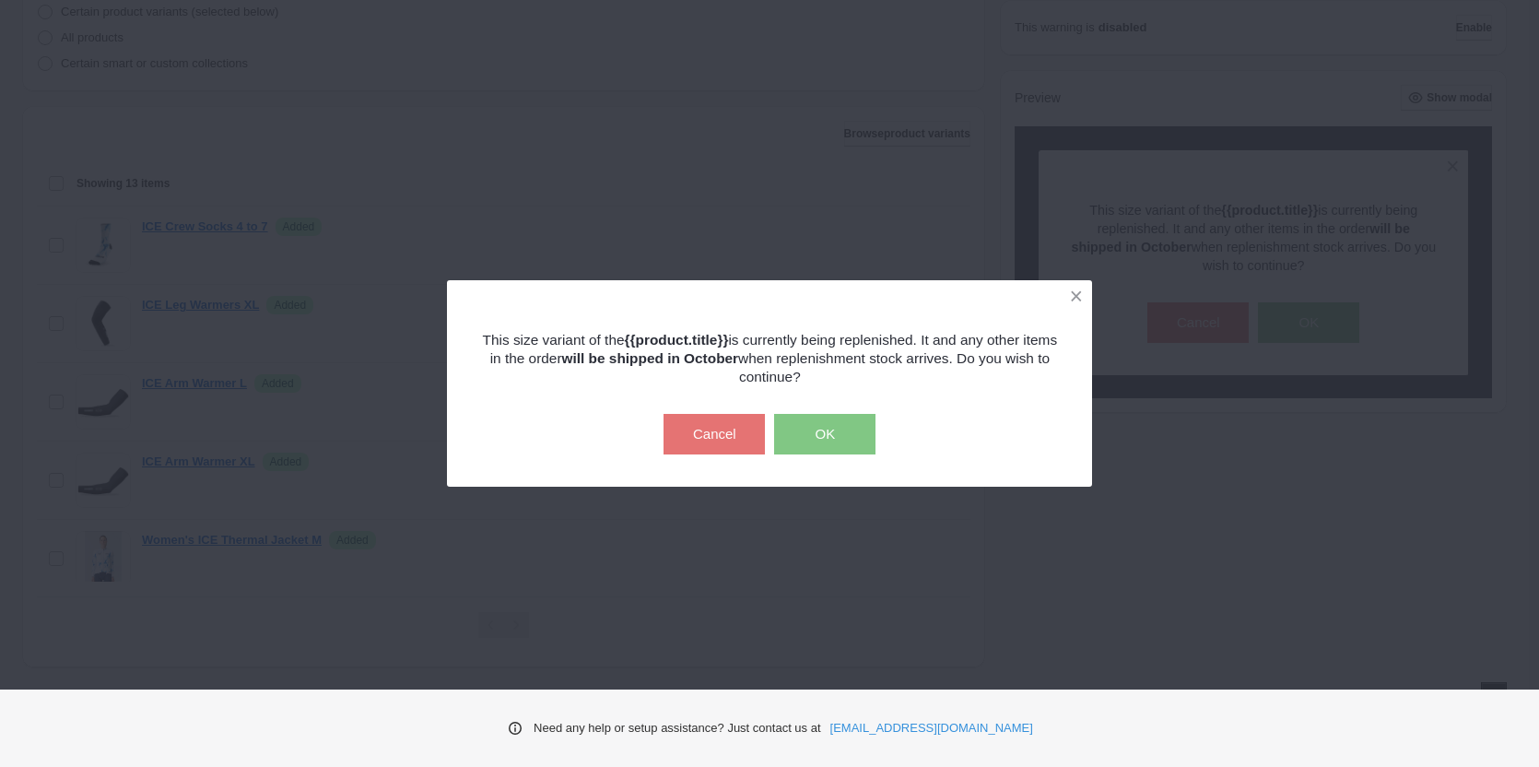
click at [1366, 65] on div "This size variant of the {{product.title}} is currently being replenished. It a…" at bounding box center [769, 383] width 1539 height 767
click at [1079, 291] on button at bounding box center [1076, 296] width 32 height 32
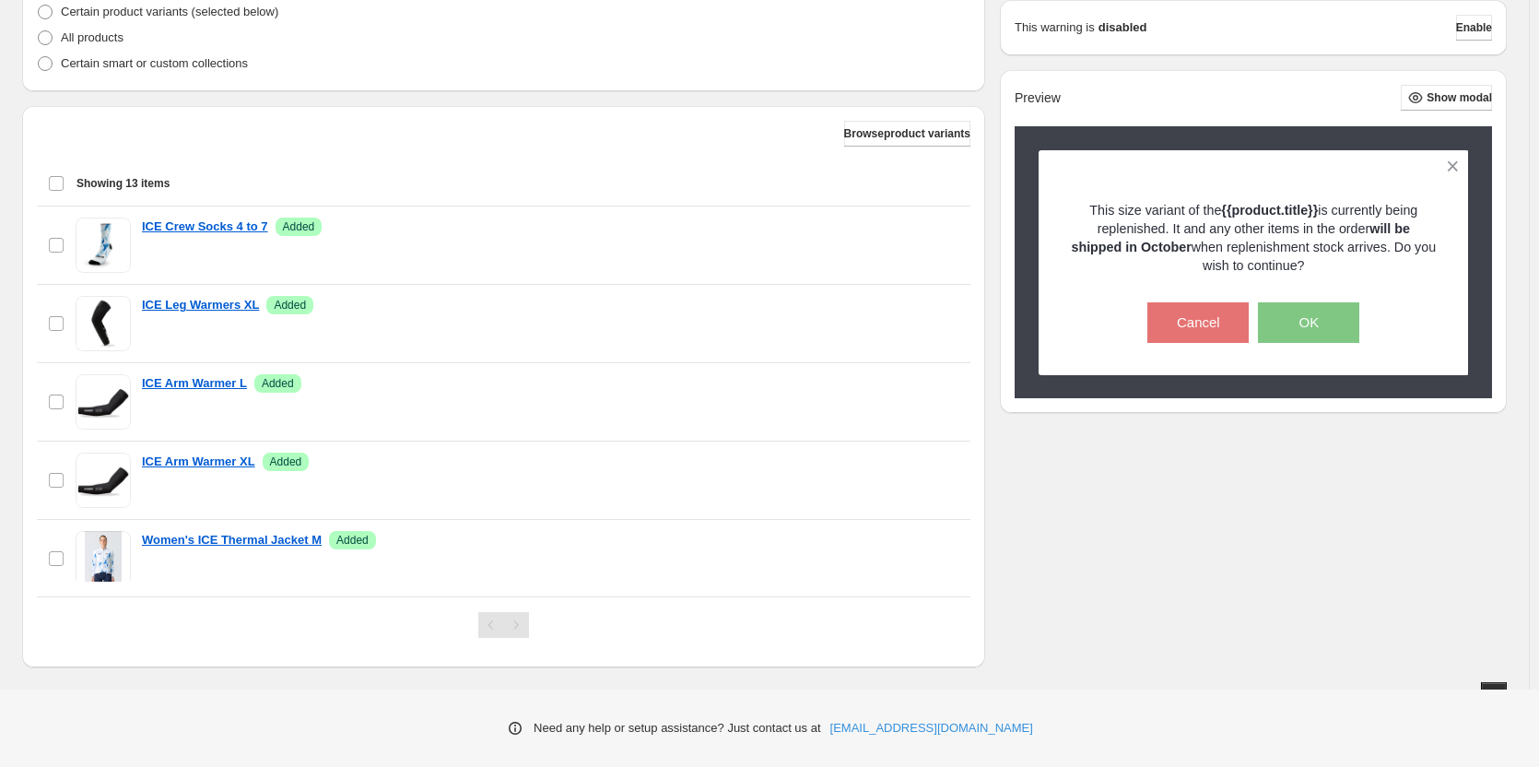
click at [1095, 572] on div "Show the warning only once? If checked, the warning is shown once per customer …" at bounding box center [764, 191] width 1484 height 952
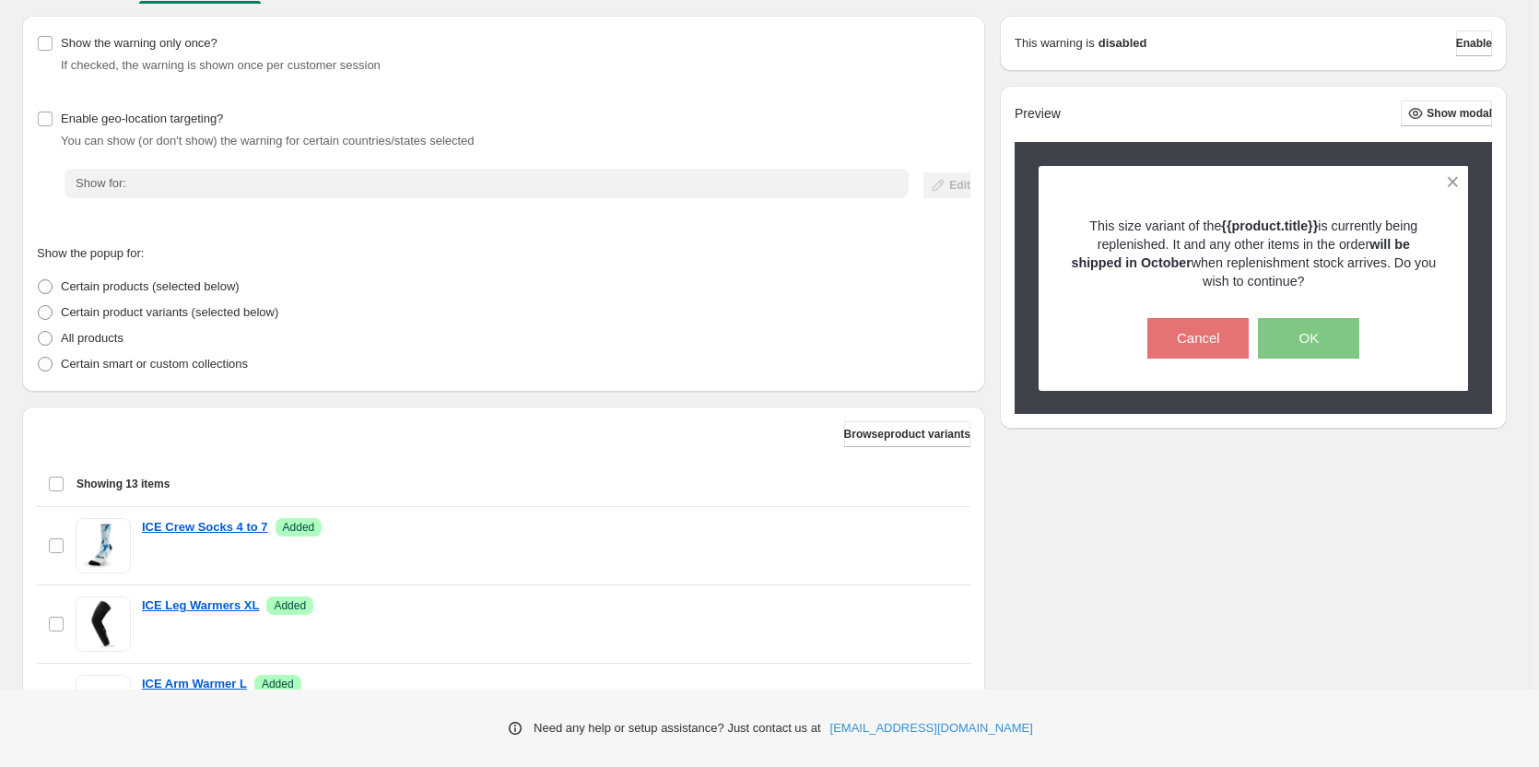
scroll to position [231, 0]
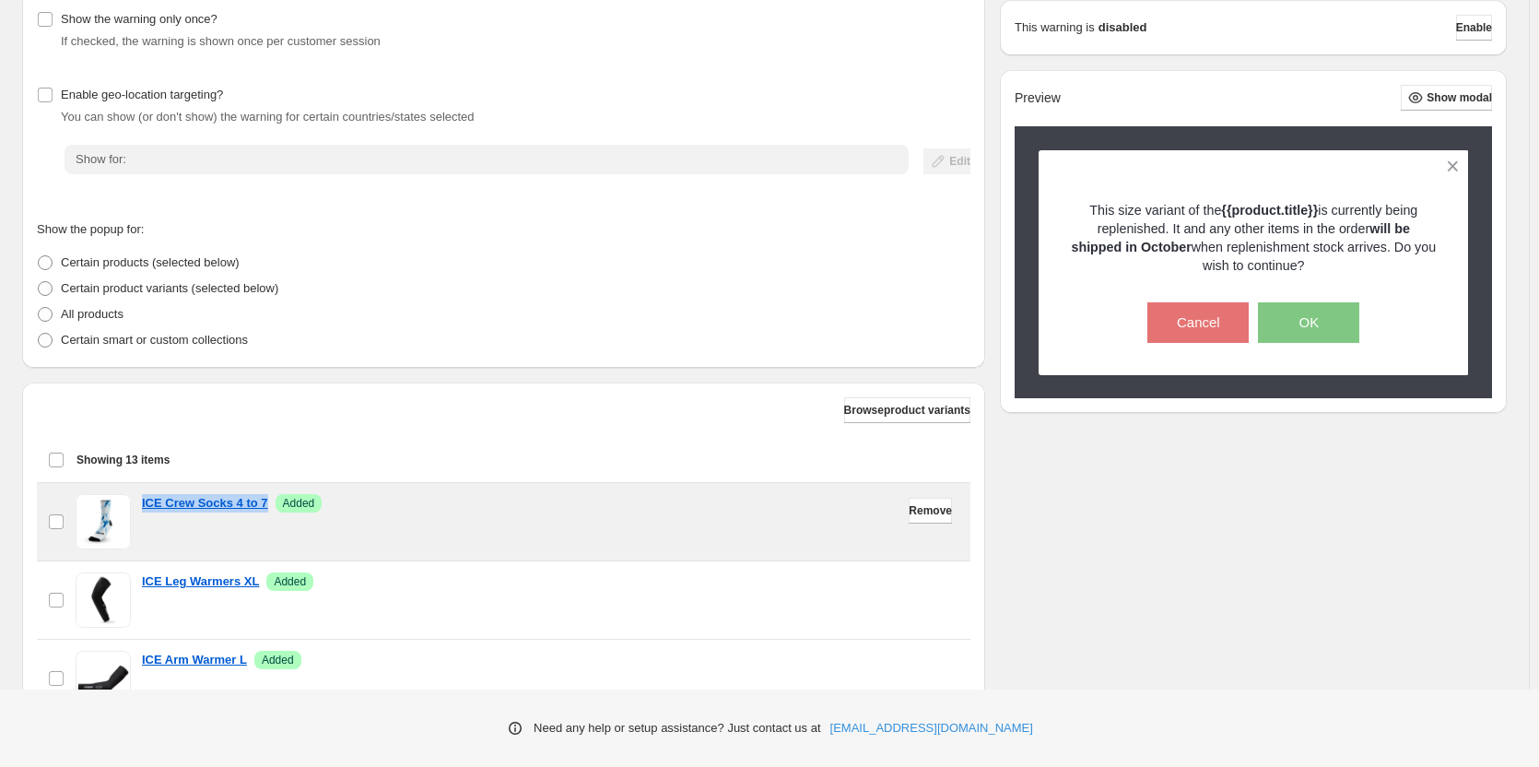
drag, startPoint x: 138, startPoint y: 504, endPoint x: 270, endPoint y: 518, distance: 132.5
click at [270, 518] on div "checkbox ICE Crew Socks 4 to 7 Success Added" at bounding box center [503, 521] width 911 height 55
copy p "ICE Crew Socks 4 to 7"
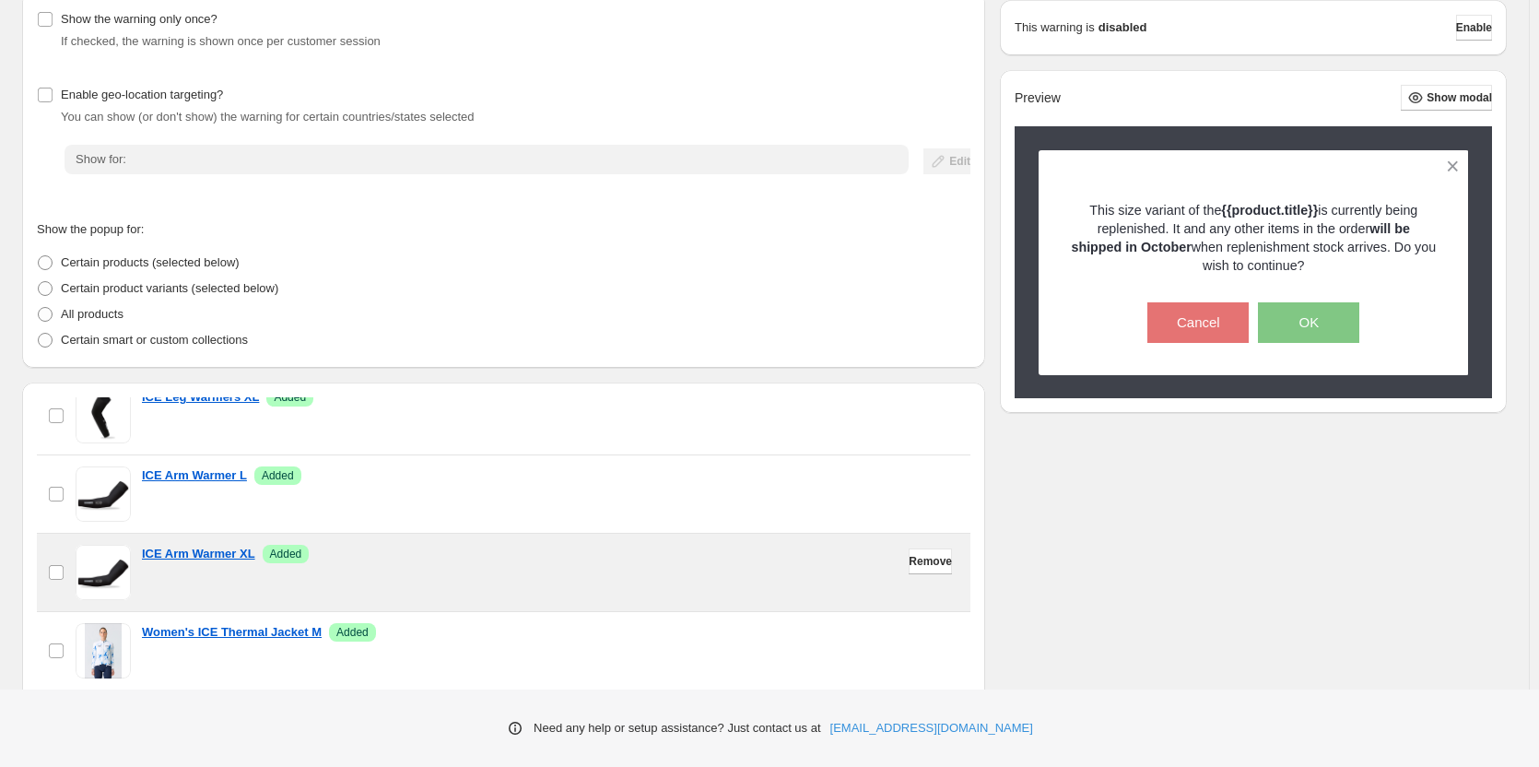
scroll to position [92, 0]
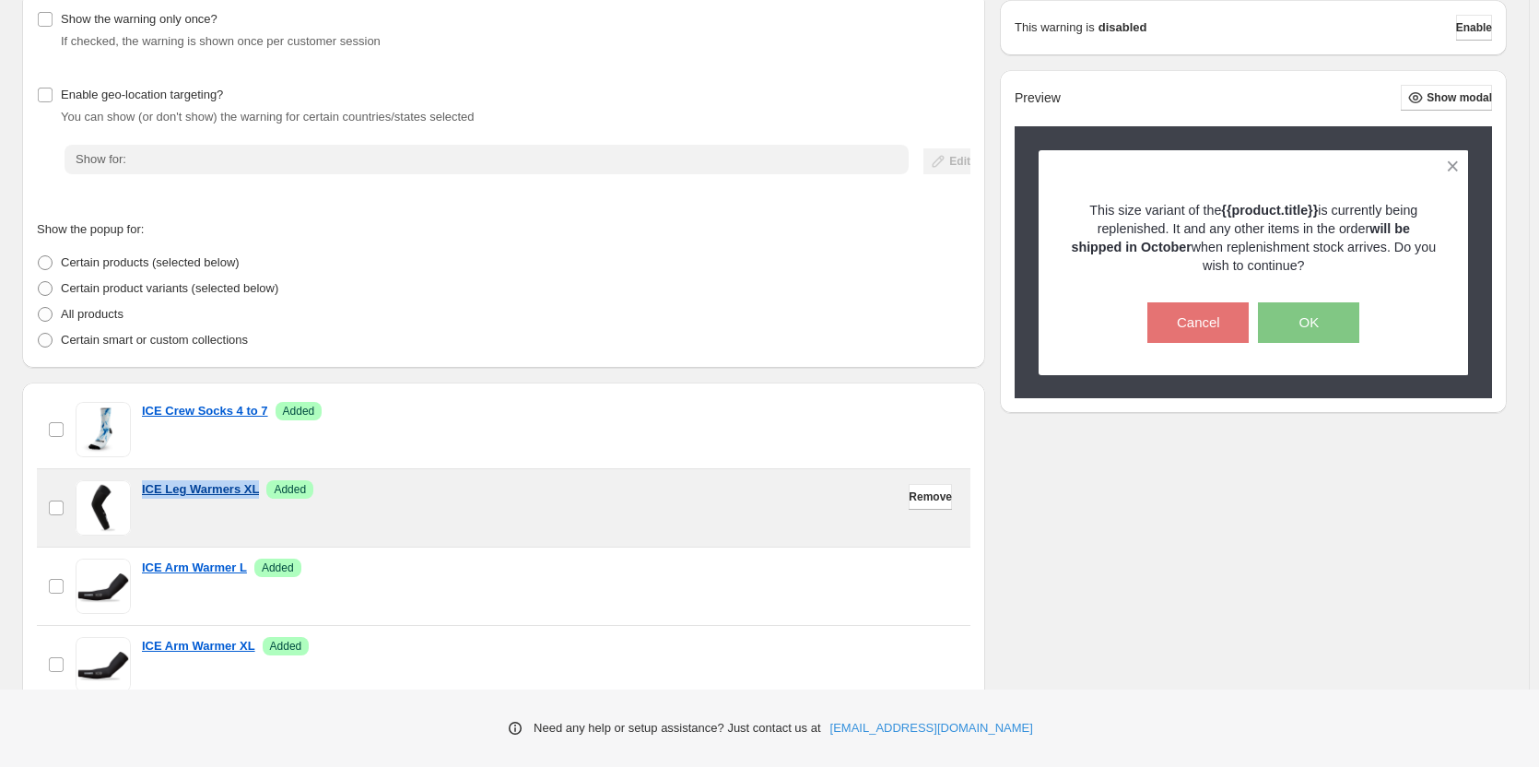
drag, startPoint x: 137, startPoint y: 482, endPoint x: 258, endPoint y: 490, distance: 121.0
click at [258, 490] on div "checkbox ICE Leg Warmers XL Success Added" at bounding box center [503, 507] width 911 height 55
copy p "ICE Leg Warmers XL"
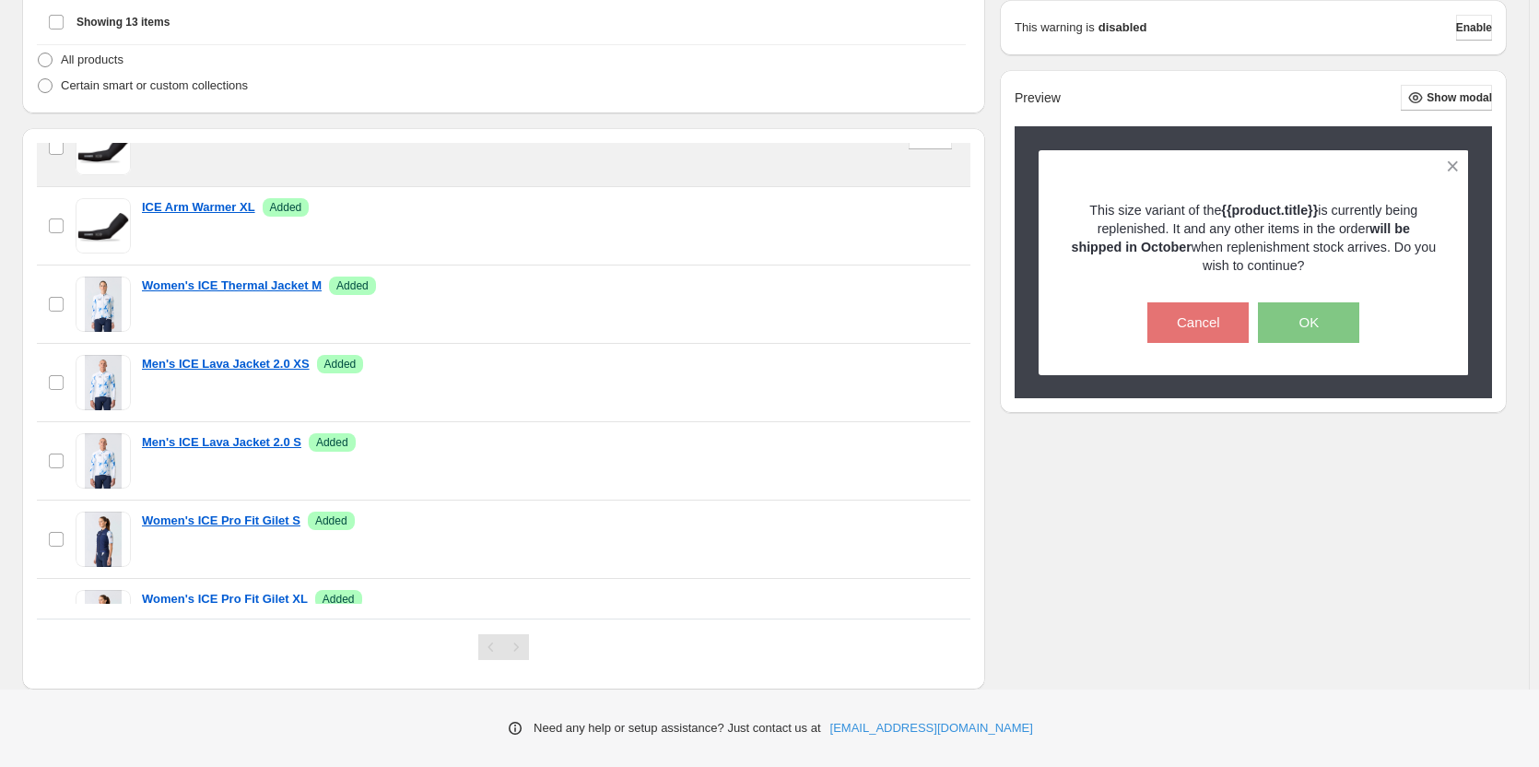
scroll to position [526, 0]
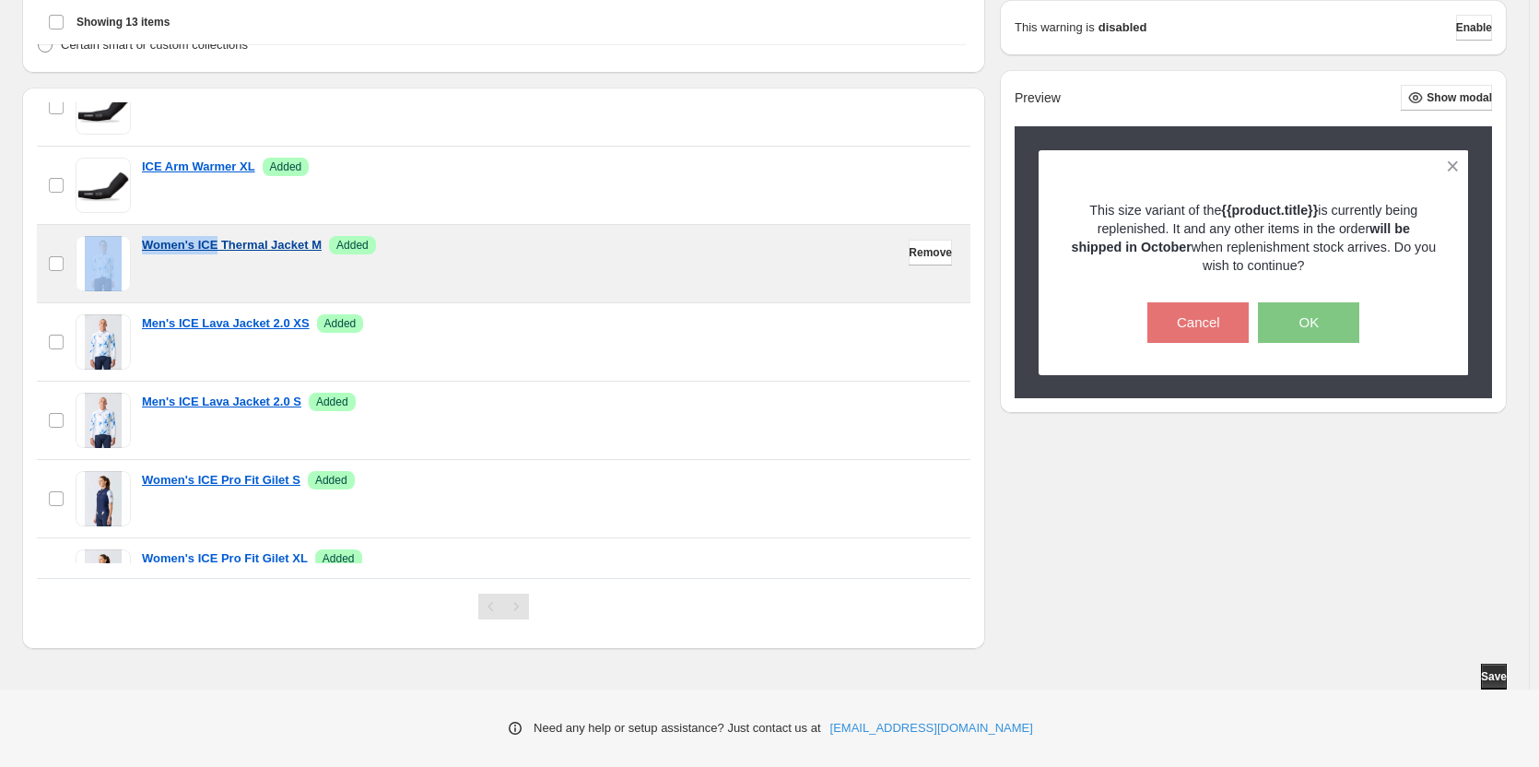
drag, startPoint x: 134, startPoint y: 240, endPoint x: 217, endPoint y: 244, distance: 83.1
click at [217, 244] on div "checkbox Women's ICE Thermal Jacket M Success Added" at bounding box center [503, 263] width 911 height 55
click at [159, 268] on div "Women's ICE Thermal Jacket M Success Added" at bounding box center [550, 263] width 817 height 55
drag, startPoint x: 137, startPoint y: 243, endPoint x: 324, endPoint y: 252, distance: 187.2
click at [324, 252] on div "checkbox Women's ICE Thermal Jacket M Success Added" at bounding box center [503, 263] width 911 height 55
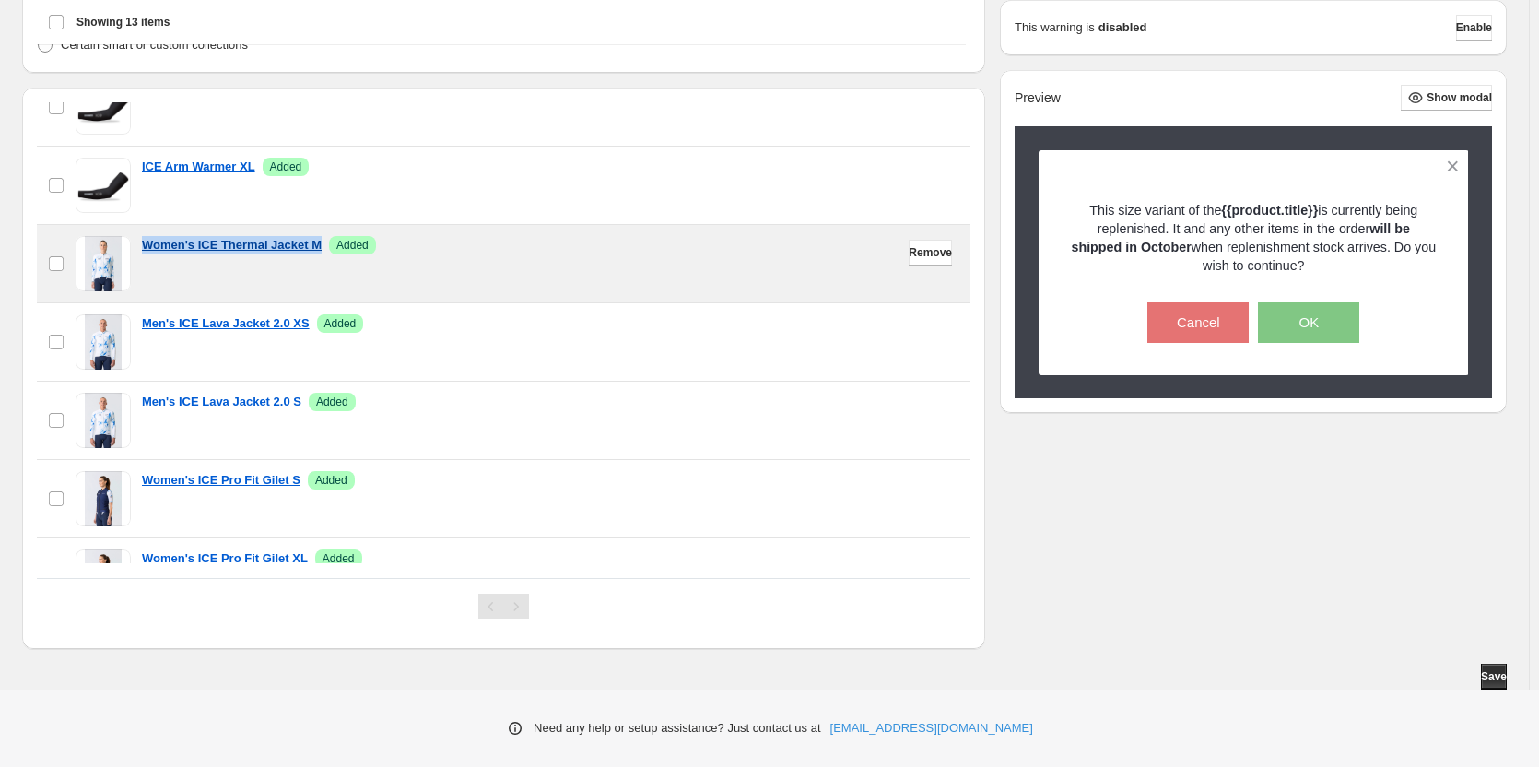
copy p "Women's ICE Thermal Jacket M"
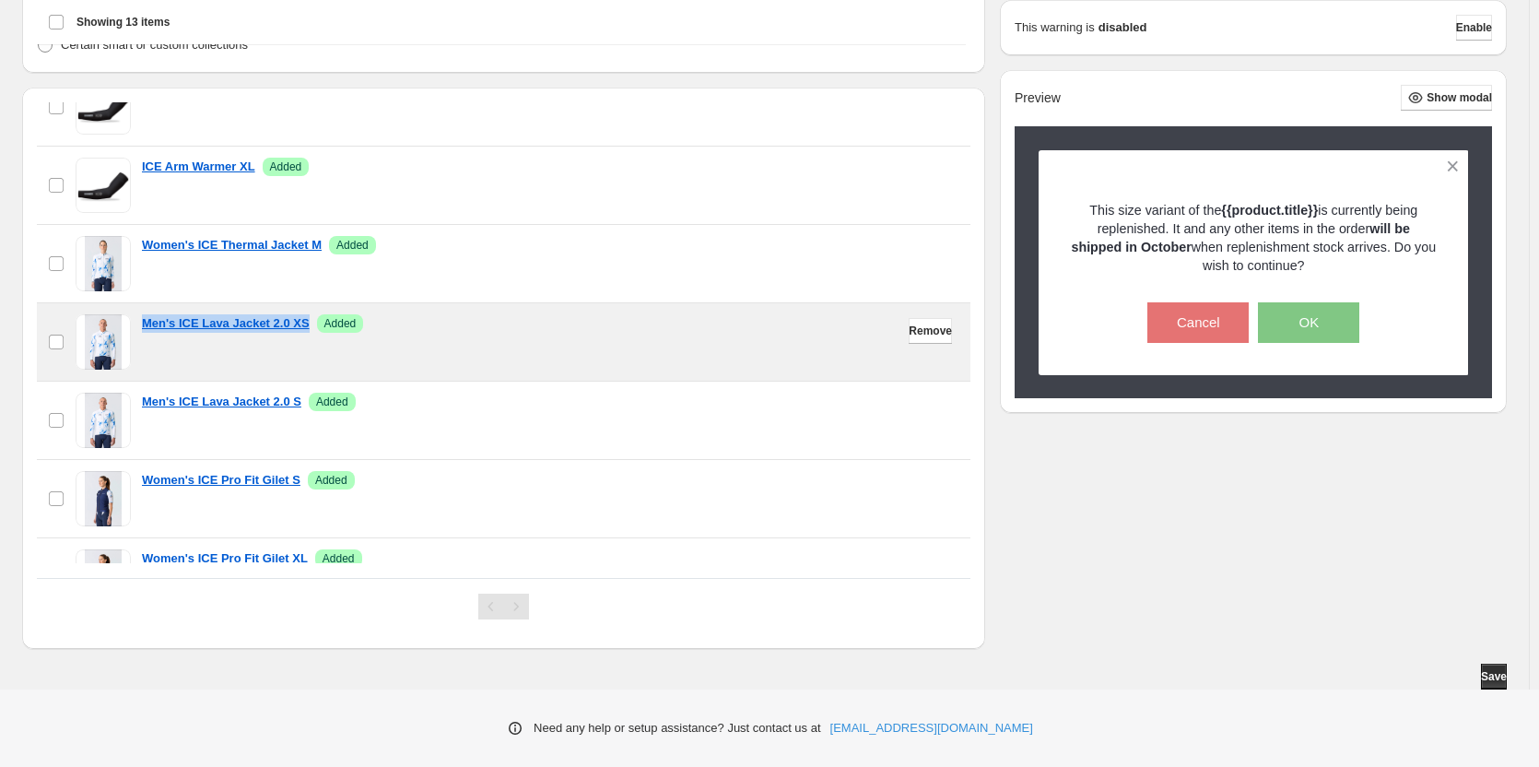
drag, startPoint x: 138, startPoint y: 322, endPoint x: 310, endPoint y: 336, distance: 171.9
click at [310, 336] on div "checkbox Men's ICE Lava Jacket 2.0 XS Success Added" at bounding box center [503, 341] width 911 height 55
copy p "Men's ICE Lava Jacket 2.0 XS"
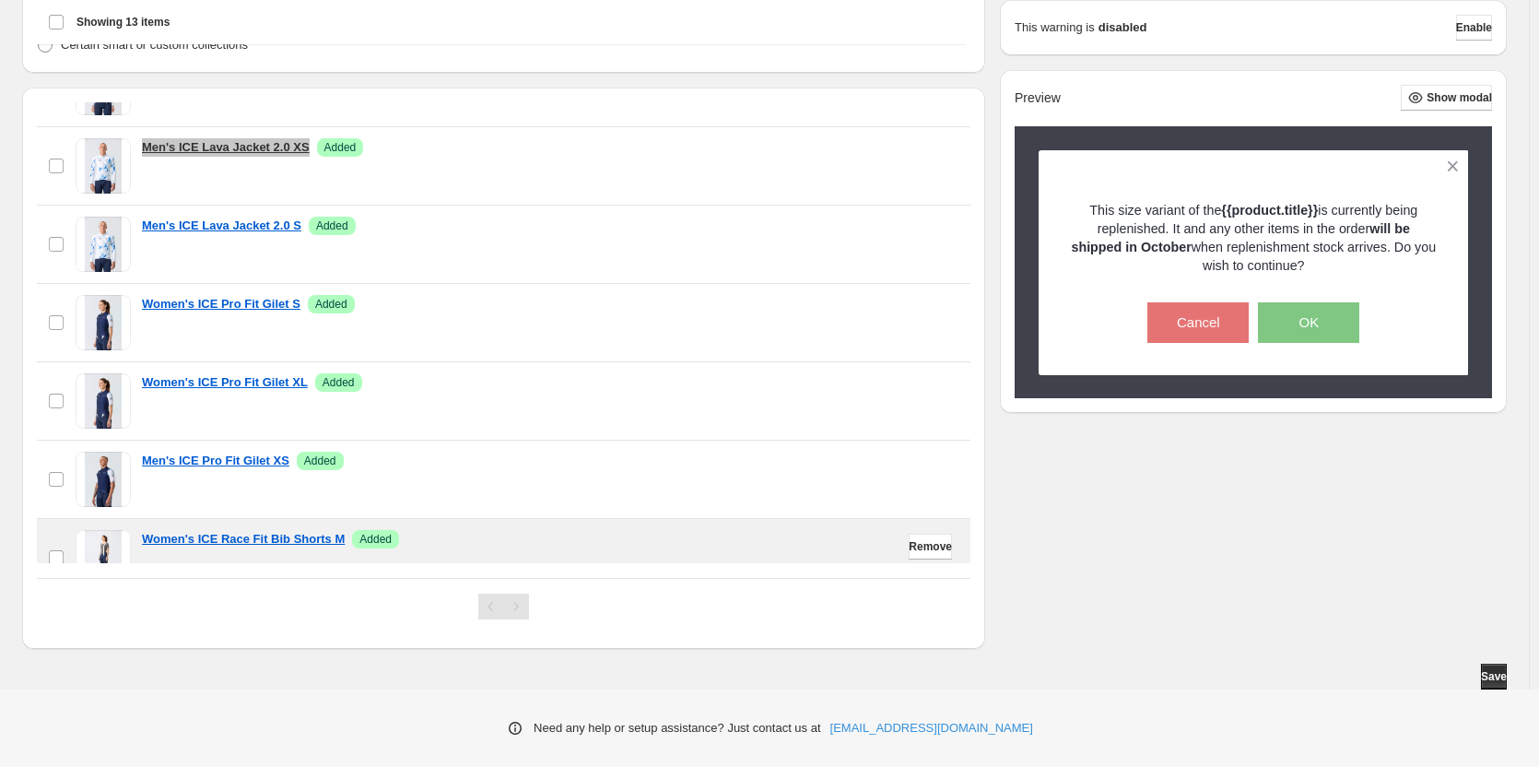
scroll to position [461, 0]
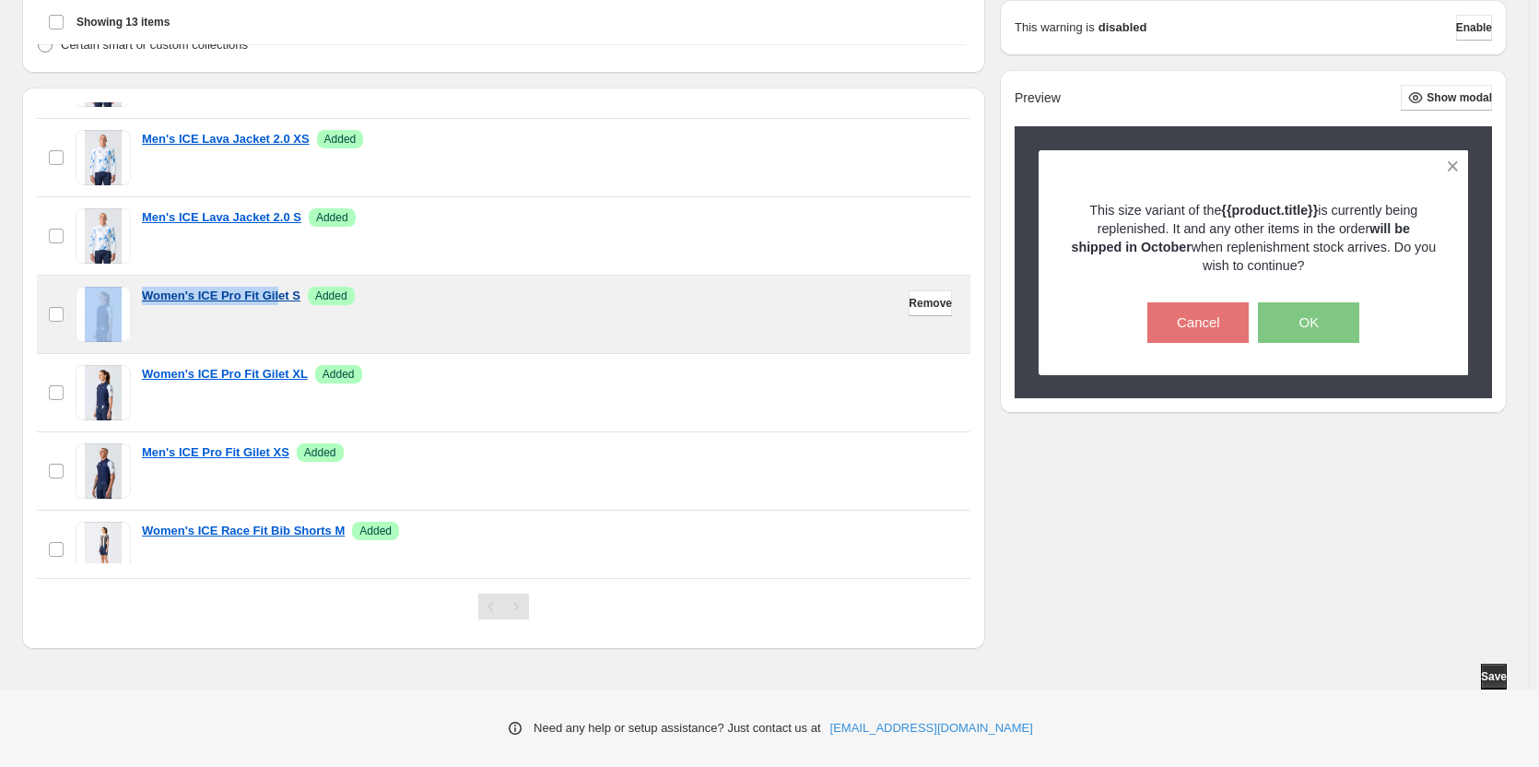
drag, startPoint x: 134, startPoint y: 290, endPoint x: 280, endPoint y: 303, distance: 147.1
click at [280, 303] on div "checkbox Women's ICE Pro Fit Gilet S Success Added" at bounding box center [503, 314] width 911 height 55
click at [263, 335] on div "Women's ICE Pro Fit Gilet S Success Added" at bounding box center [550, 314] width 817 height 55
drag, startPoint x: 139, startPoint y: 292, endPoint x: 301, endPoint y: 303, distance: 162.5
click at [301, 303] on div "checkbox Women's ICE Pro Fit Gilet S Success Added" at bounding box center [503, 314] width 911 height 55
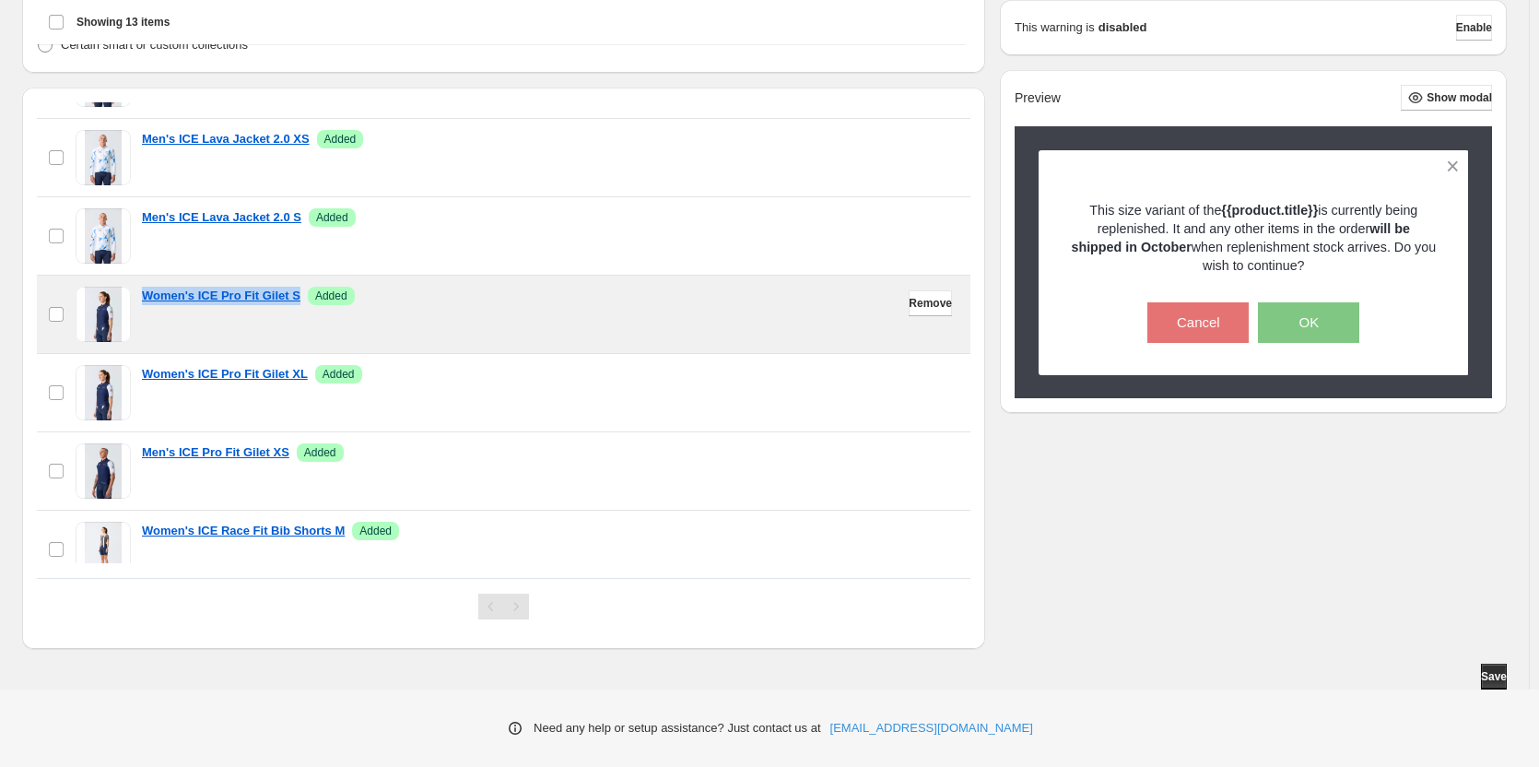
copy p "Women's ICE Pro Fit Gilet S"
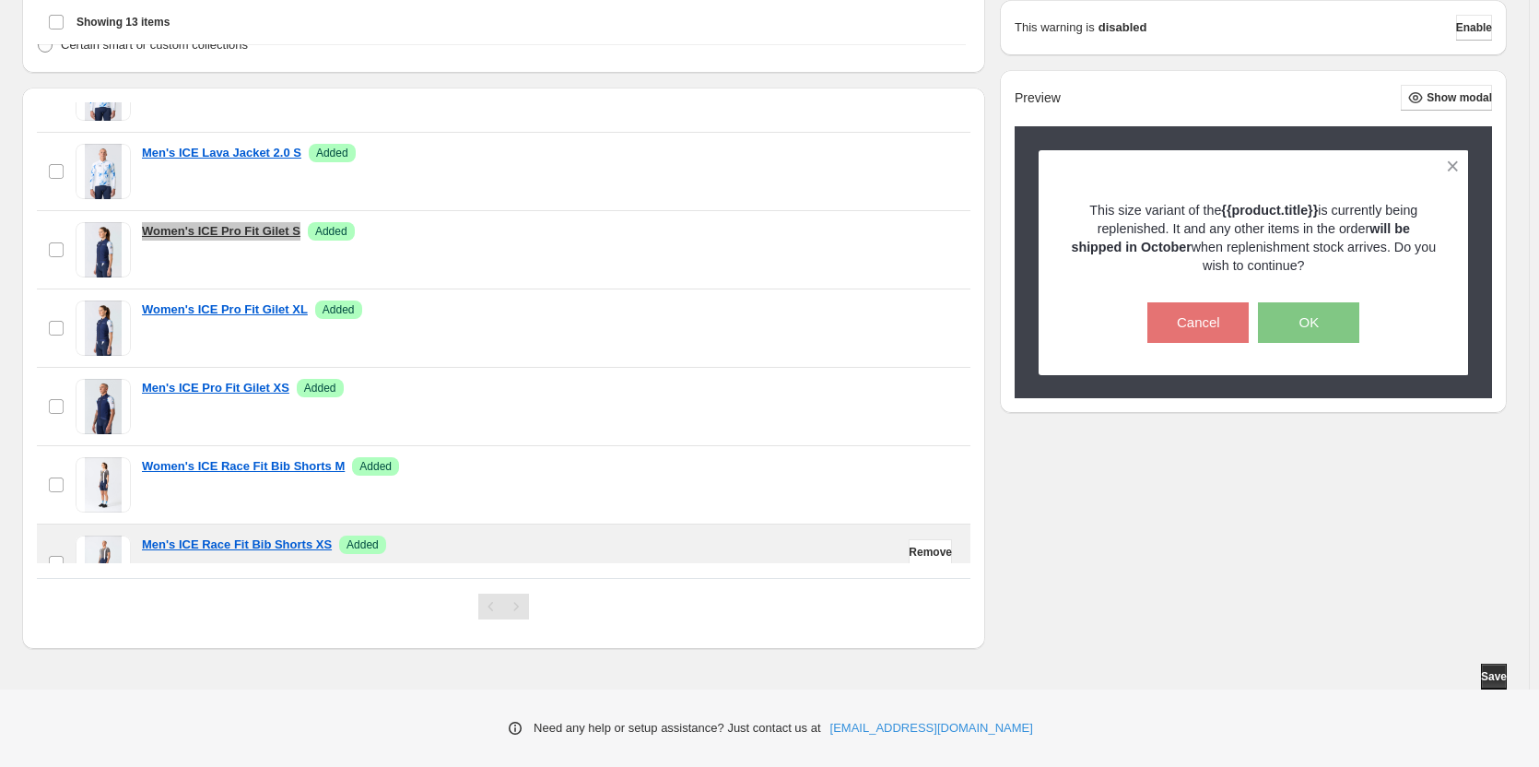
scroll to position [642, 0]
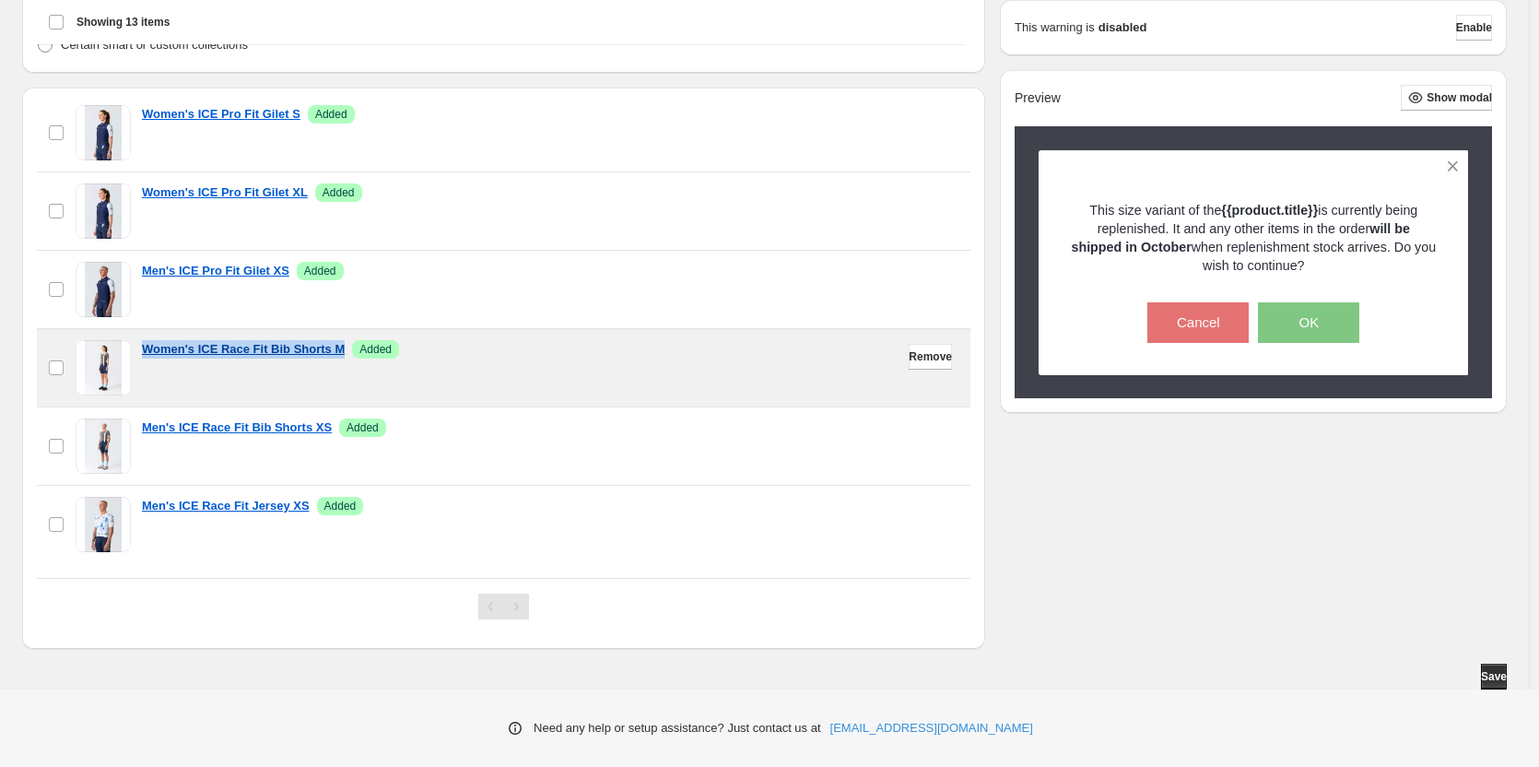
drag, startPoint x: 138, startPoint y: 346, endPoint x: 341, endPoint y: 356, distance: 203.0
click at [341, 356] on div "checkbox Women's ICE Race Fit Bib Shorts M Success Added" at bounding box center [503, 367] width 911 height 55
copy p "Women's ICE Race Fit Bib Shorts M"
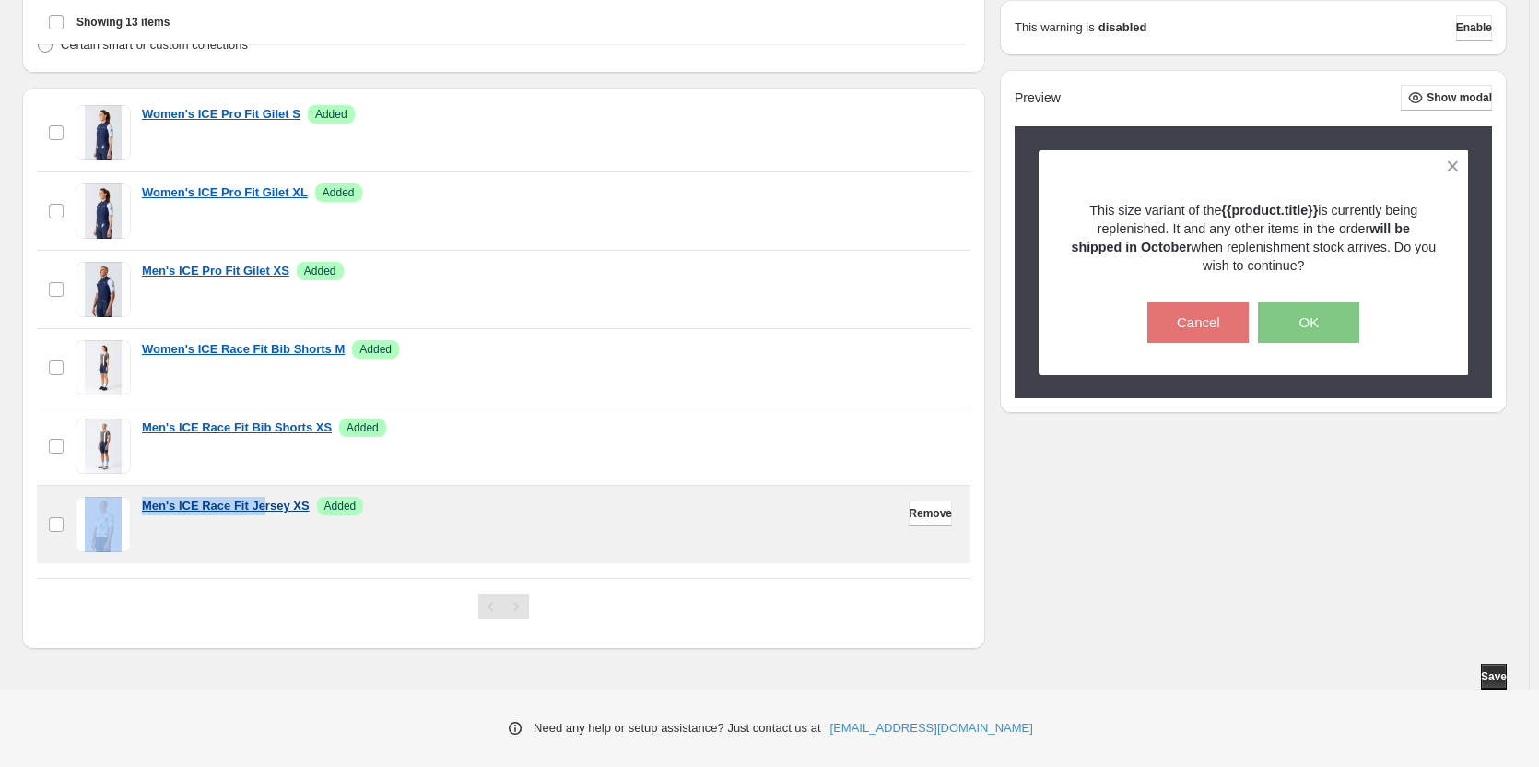
drag, startPoint x: 135, startPoint y: 498, endPoint x: 263, endPoint y: 500, distance: 128.1
click at [263, 500] on div "checkbox Men's ICE Race Fit Jersey XS Success Added" at bounding box center [503, 524] width 911 height 55
click at [259, 545] on div "Men's ICE Race Fit Jersey XS Success Added" at bounding box center [550, 524] width 817 height 55
drag, startPoint x: 139, startPoint y: 504, endPoint x: 308, endPoint y: 503, distance: 168.6
click at [308, 503] on div "checkbox Men's ICE Race Fit Jersey XS Success Added" at bounding box center [503, 524] width 911 height 55
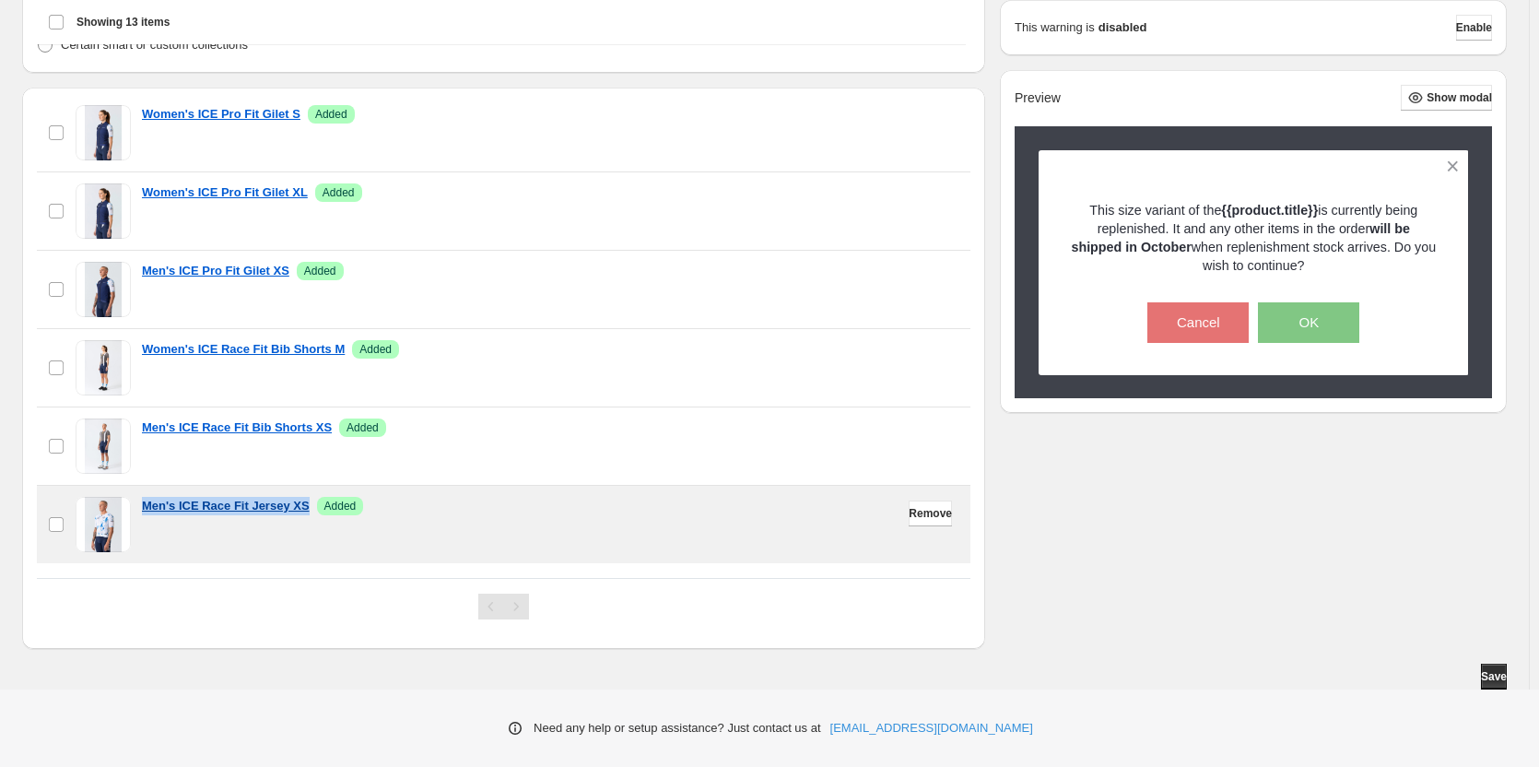
copy p "Men's ICE Race Fit Jersey XS"
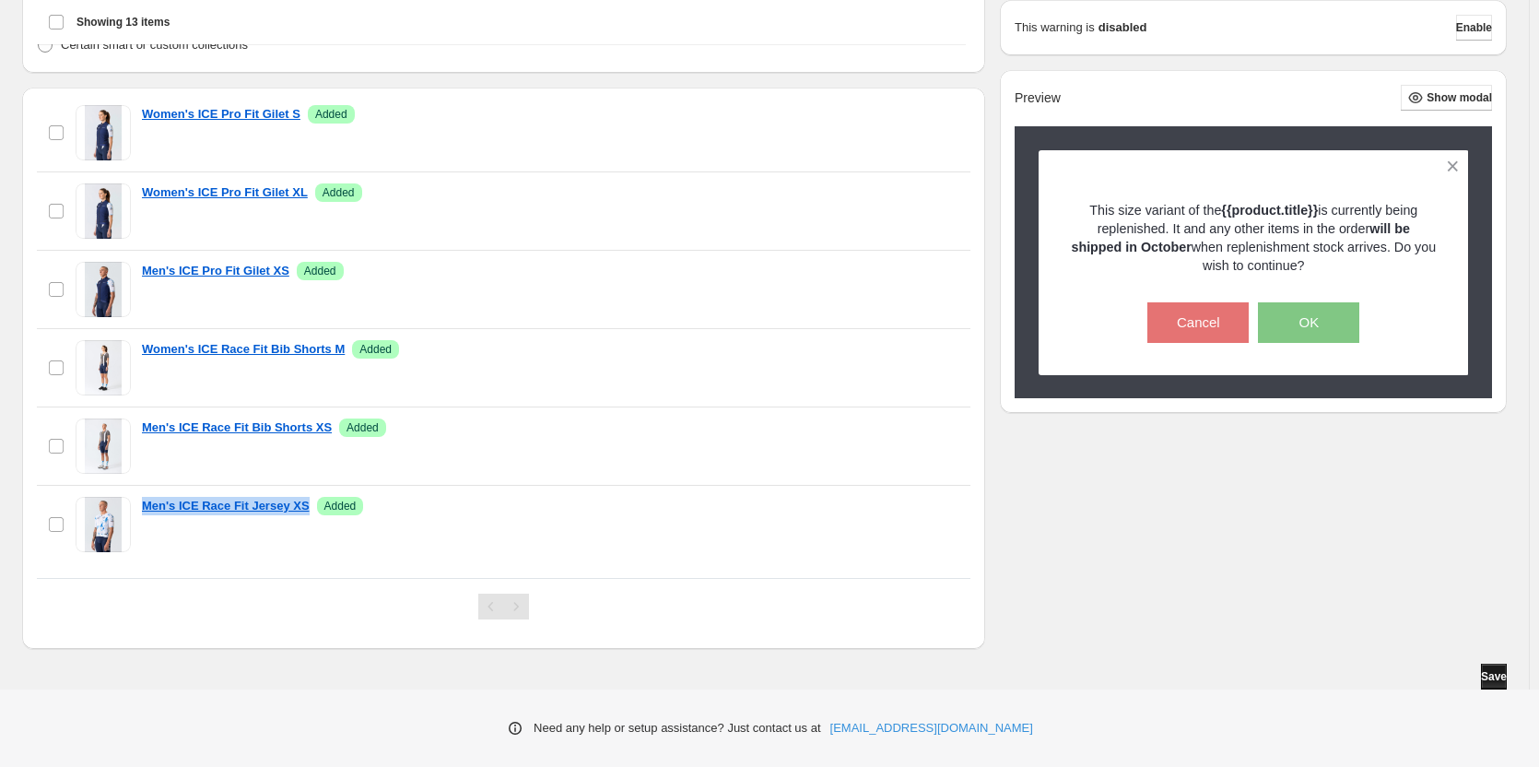
click at [1499, 674] on span "Save" at bounding box center [1494, 676] width 26 height 15
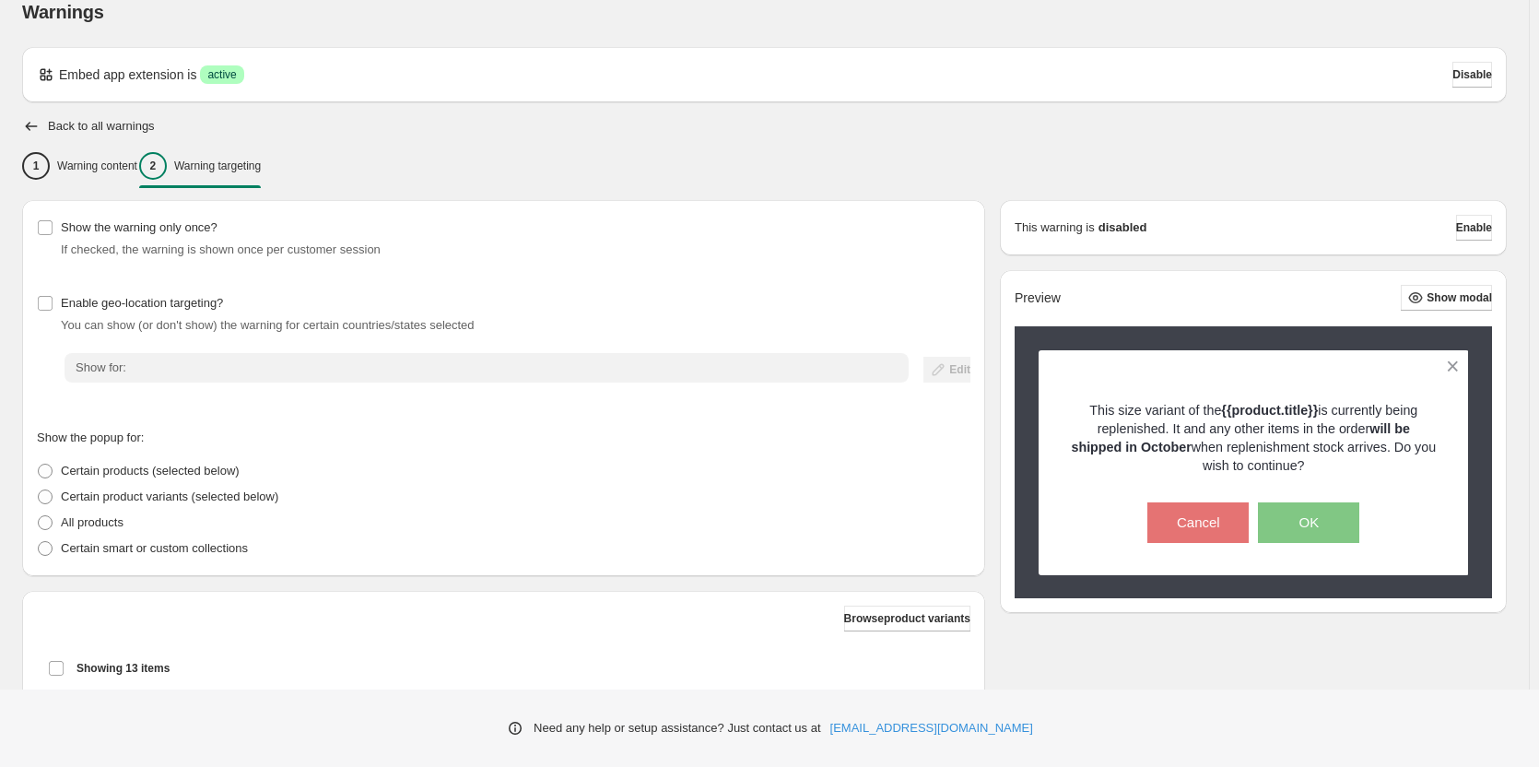
scroll to position [0, 0]
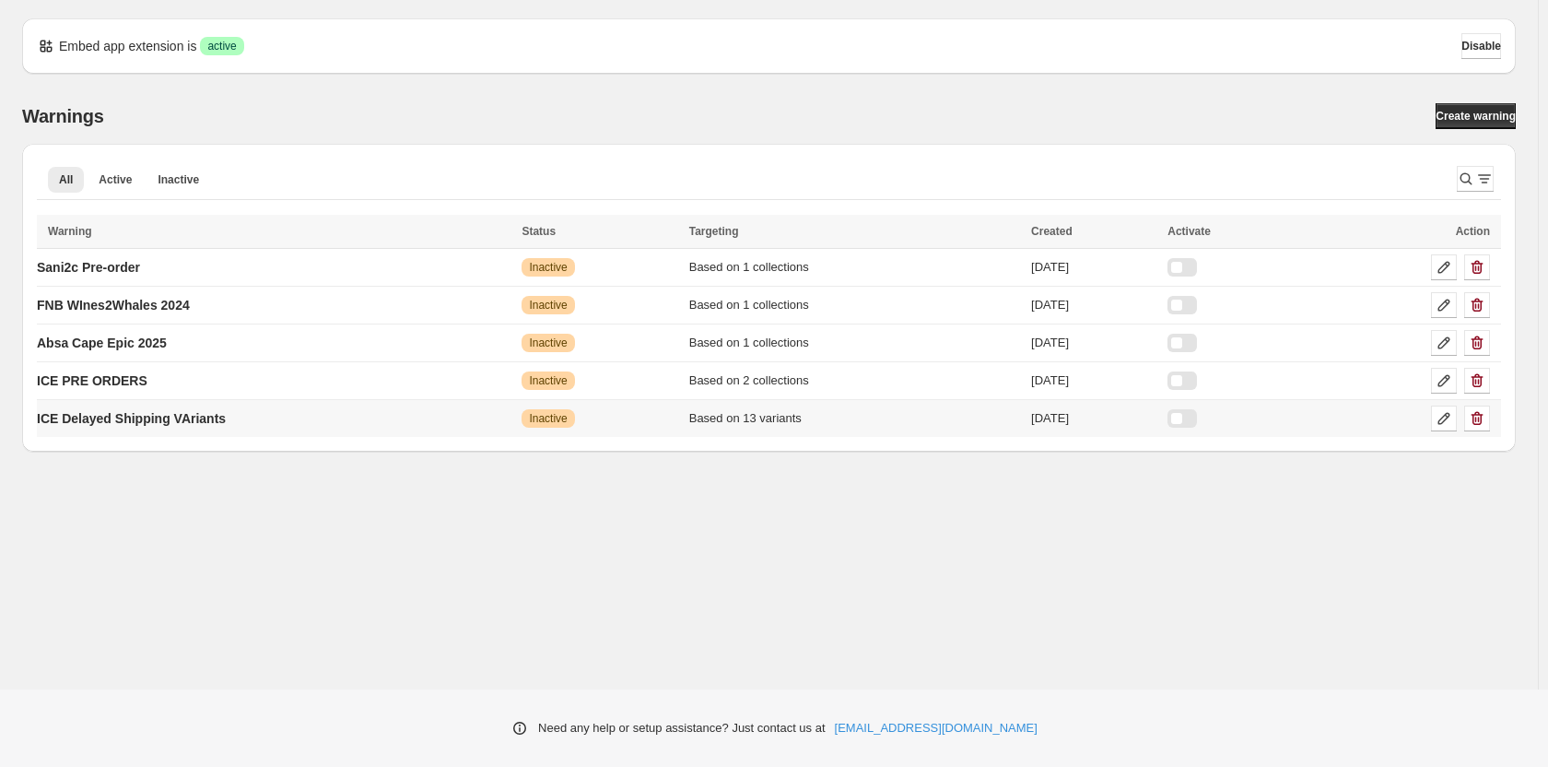
click at [1197, 415] on div at bounding box center [1181, 418] width 29 height 18
click at [226, 416] on p "ICE Delayed Shipping VAriants" at bounding box center [131, 418] width 189 height 18
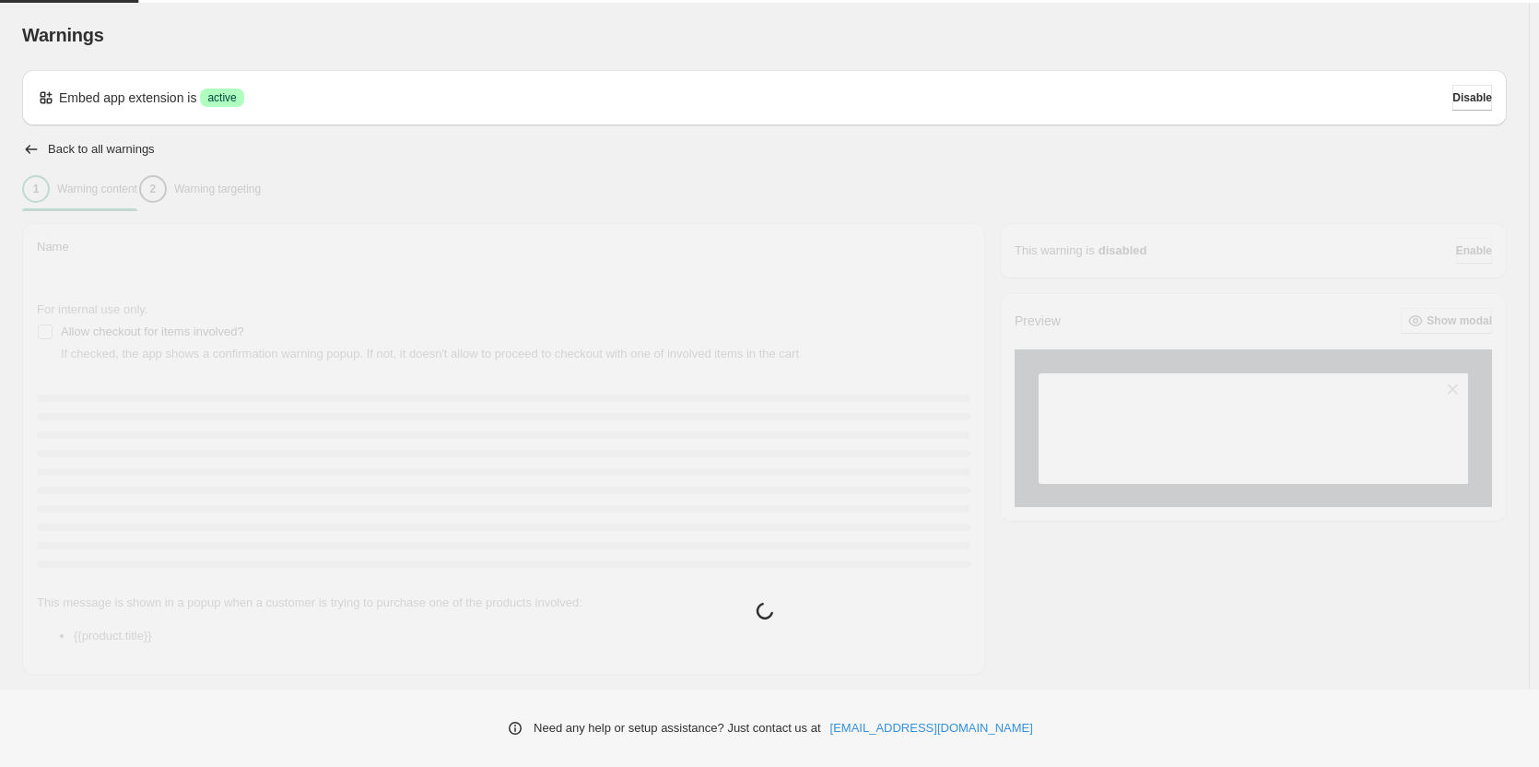
type input "**********"
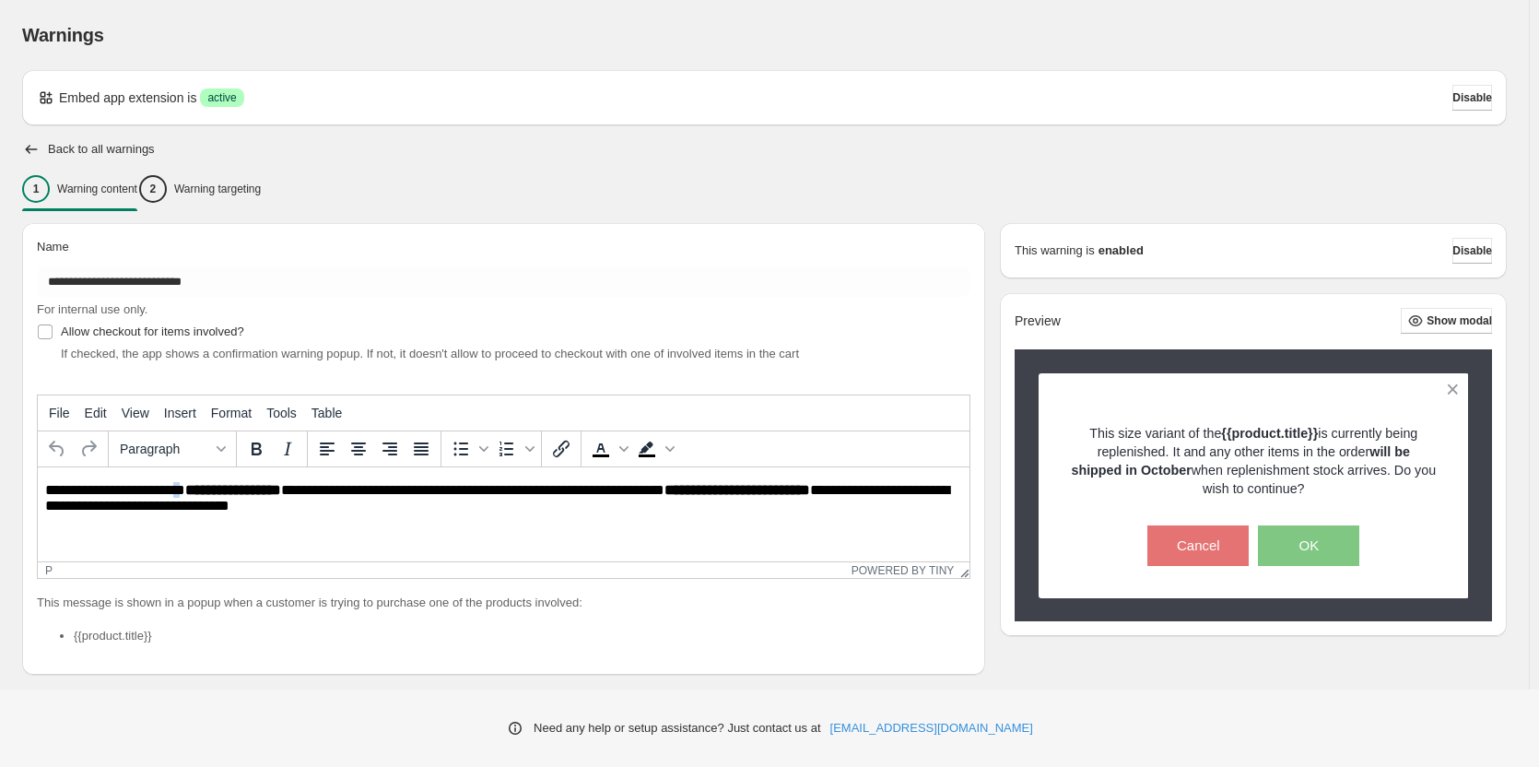
click at [176, 488] on p "**********" at bounding box center [508, 498] width 926 height 33
drag, startPoint x: 182, startPoint y: 489, endPoint x: 43, endPoint y: 491, distance: 139.1
click at [43, 491] on html "**********" at bounding box center [504, 498] width 932 height 63
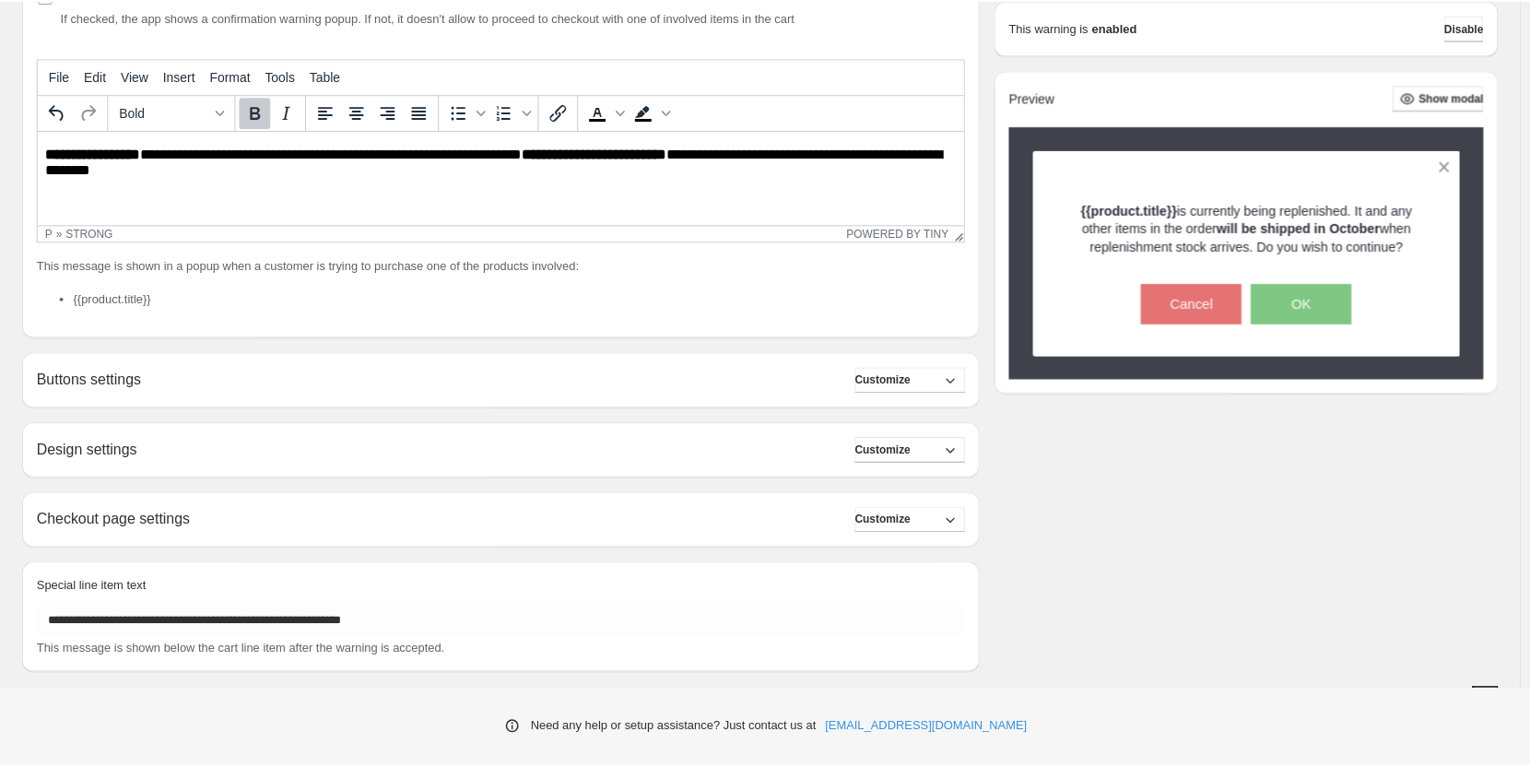
scroll to position [362, 0]
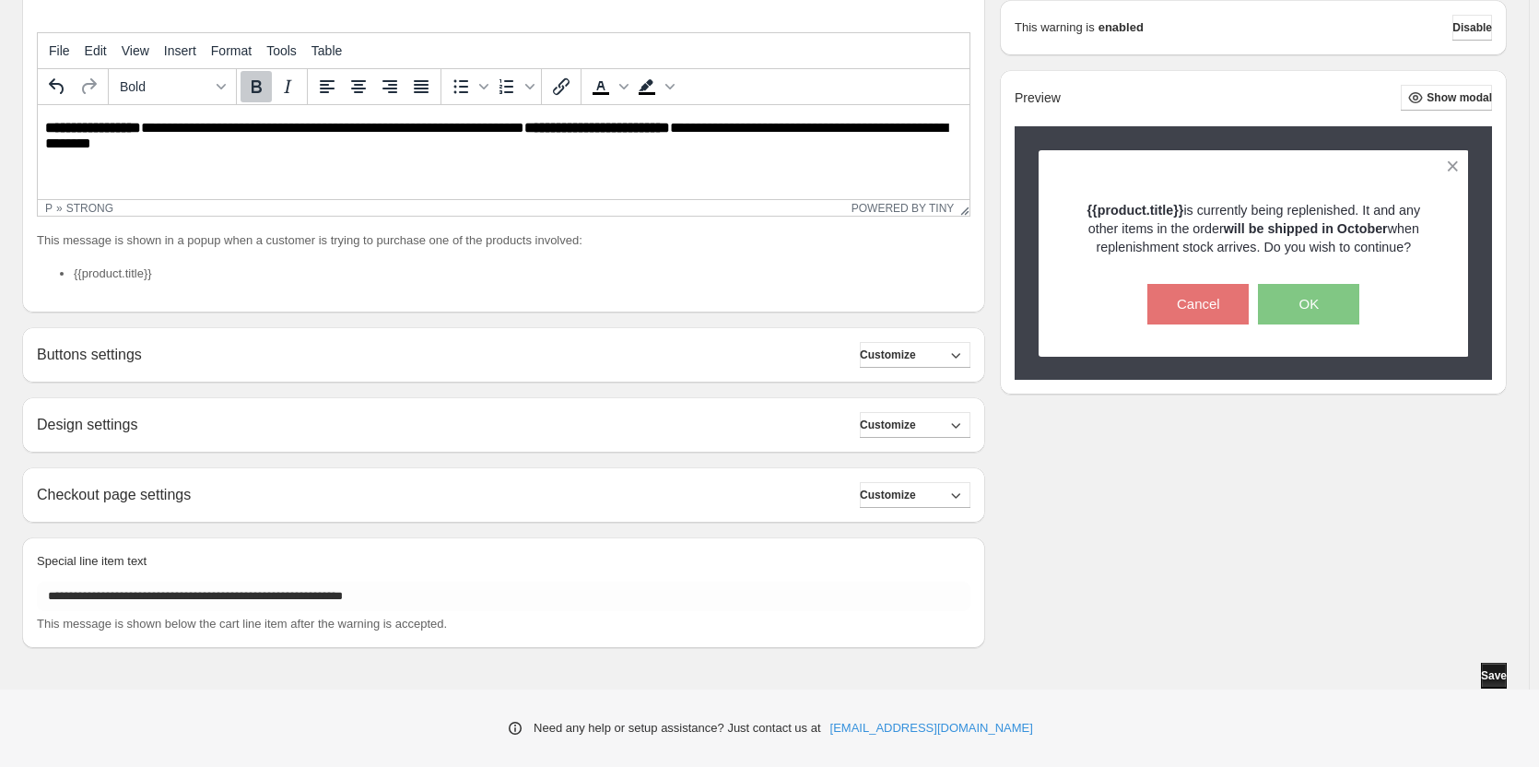
click at [1497, 677] on span "Save" at bounding box center [1494, 675] width 26 height 15
